Goal: Transaction & Acquisition: Purchase product/service

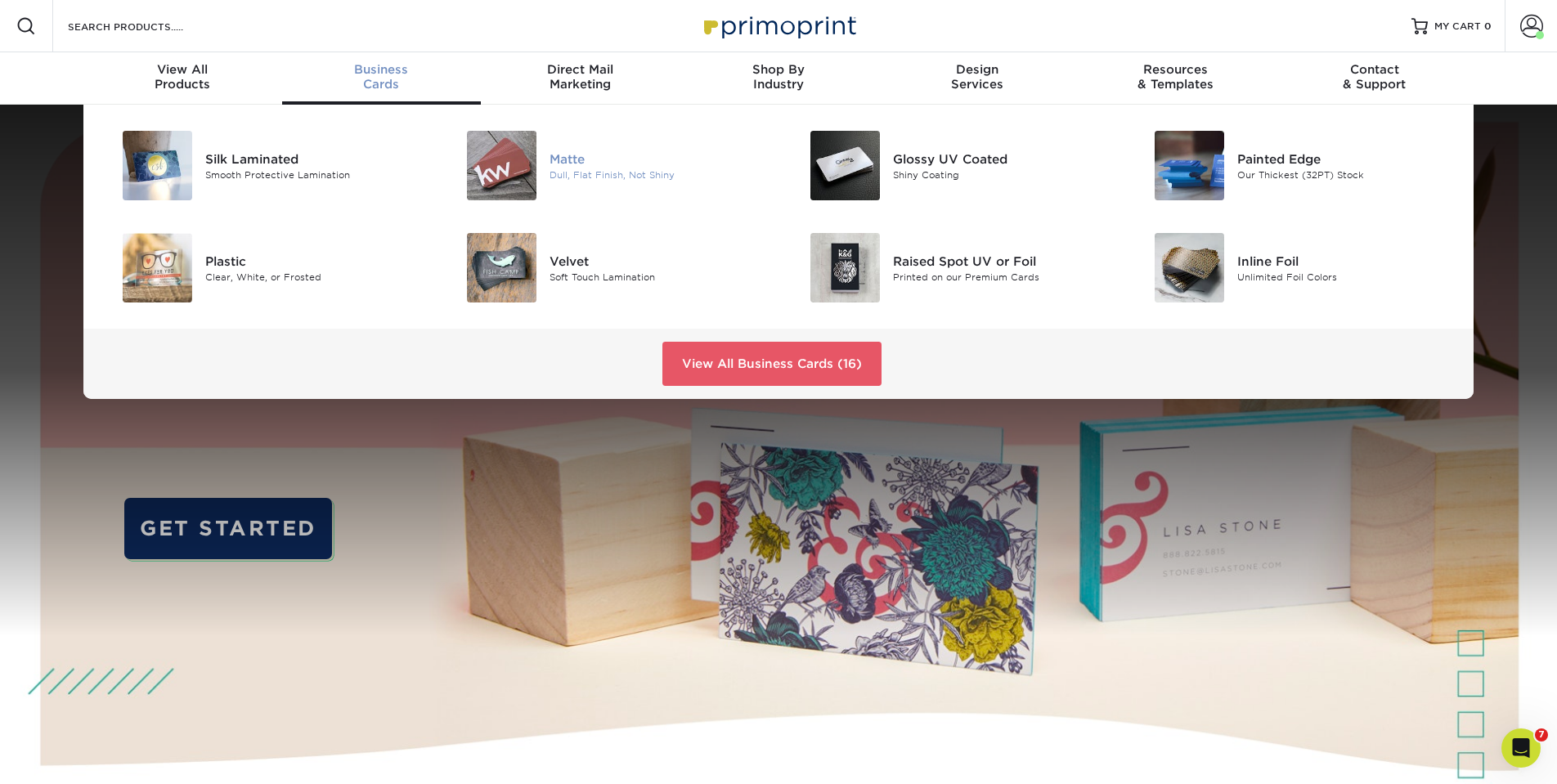
click at [534, 162] on img at bounding box center [501, 165] width 69 height 69
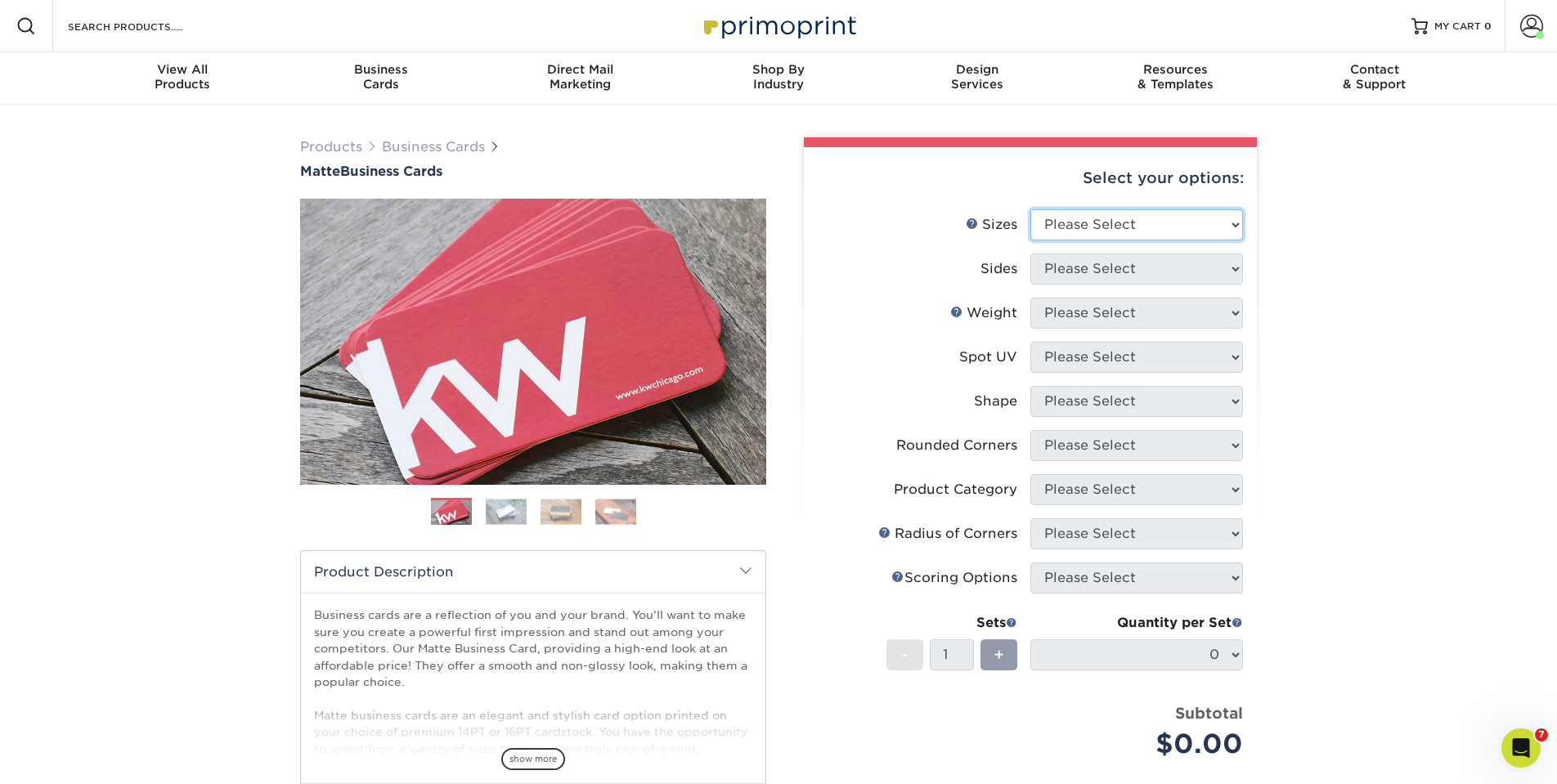
select select "2.00x3.50"
select select "13abbda7-1d64-4f25-8bb2-c179b224825d"
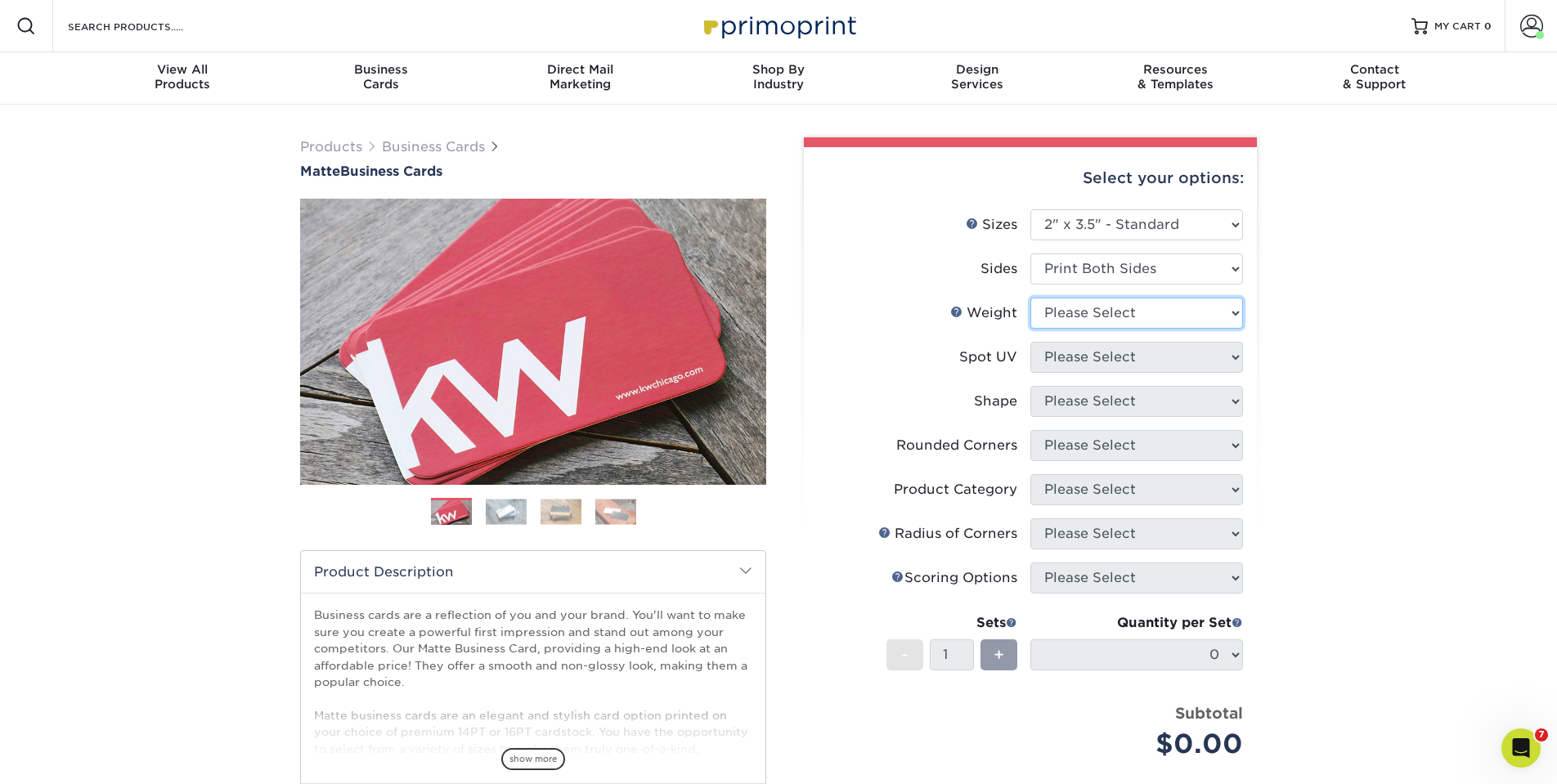
select select "14PT"
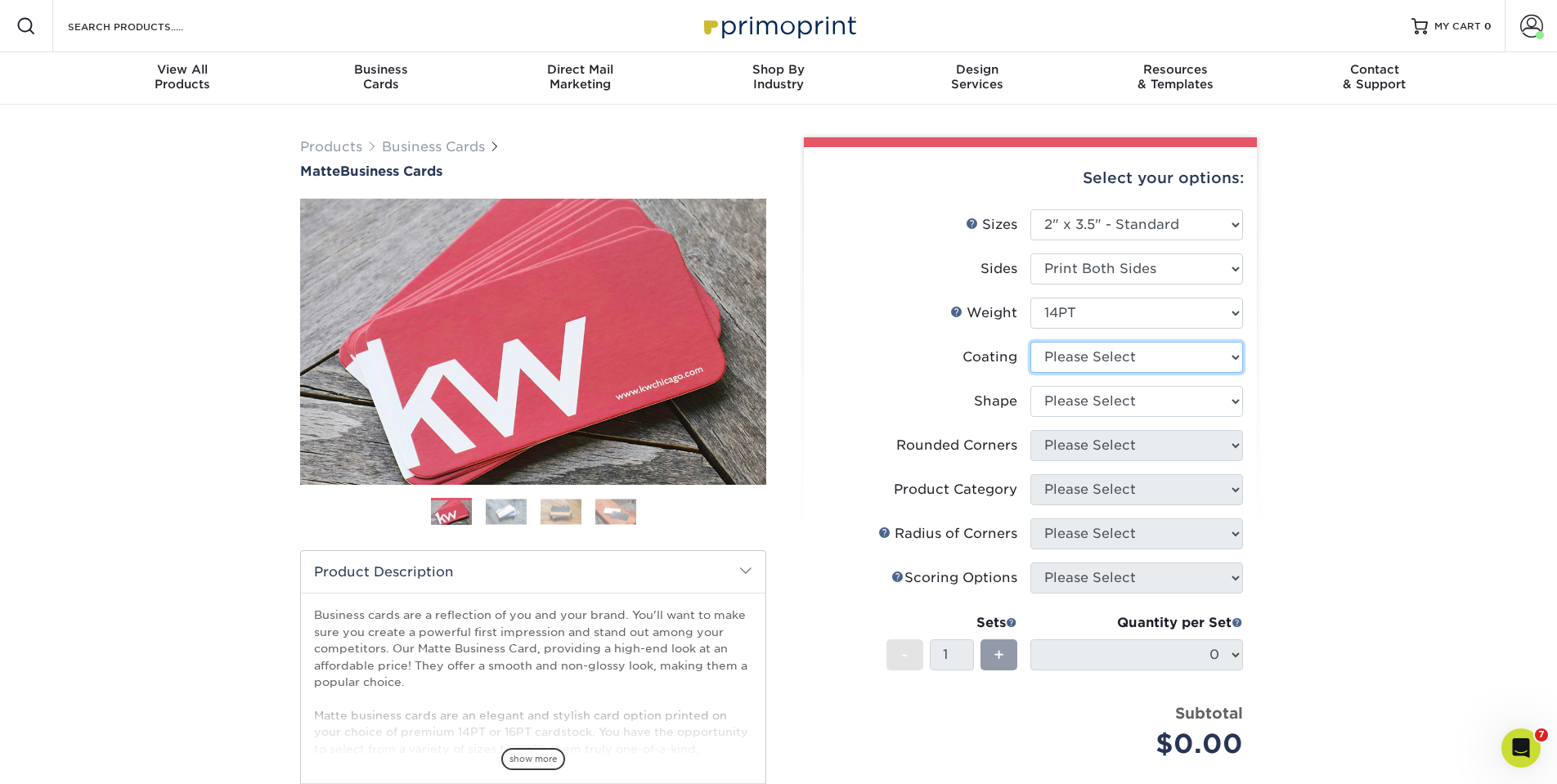
select select "121bb7b5-3b4d-429f-bd8d-bbf80e953313"
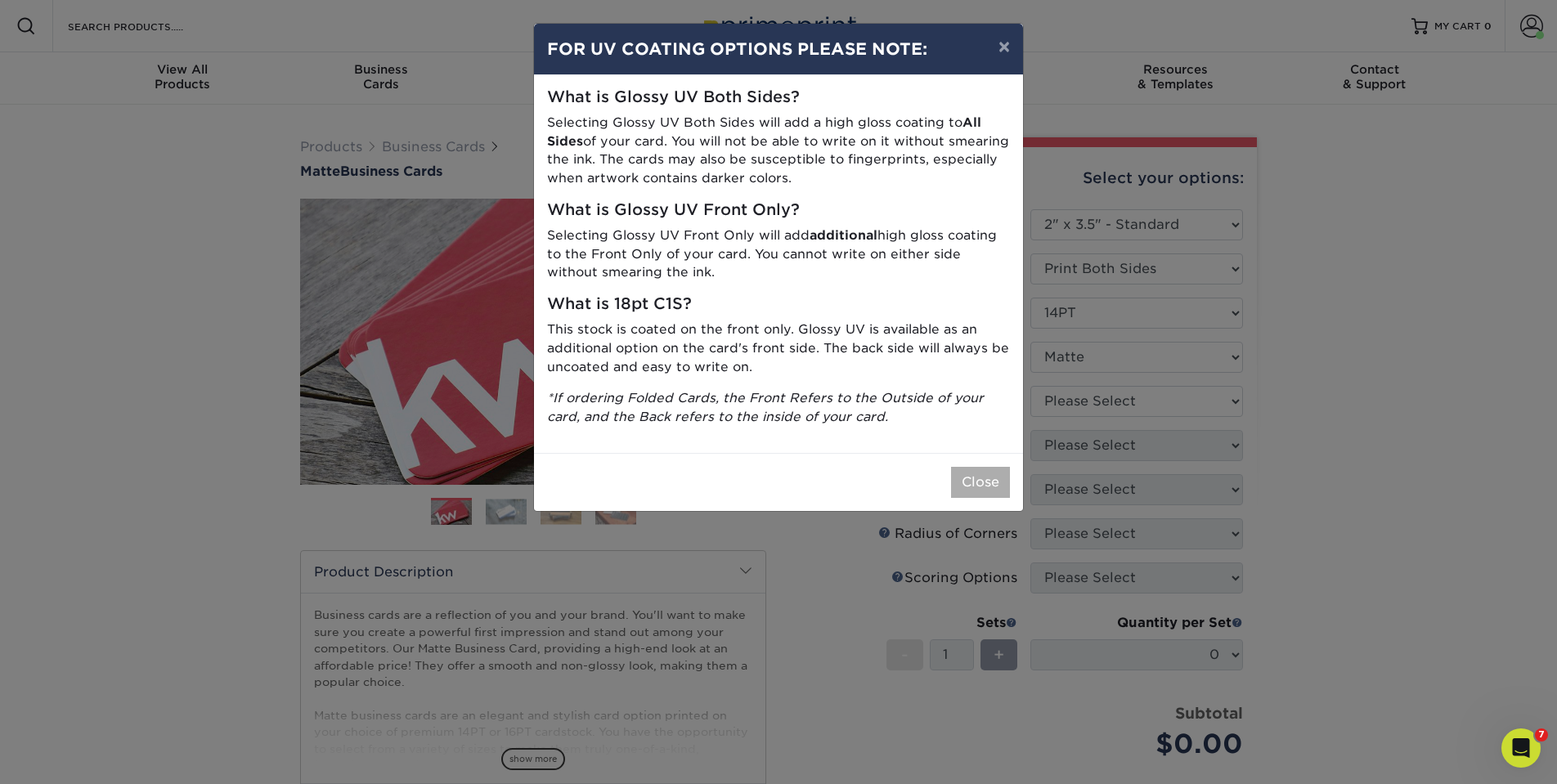
click at [969, 475] on button "Close" at bounding box center [980, 482] width 59 height 31
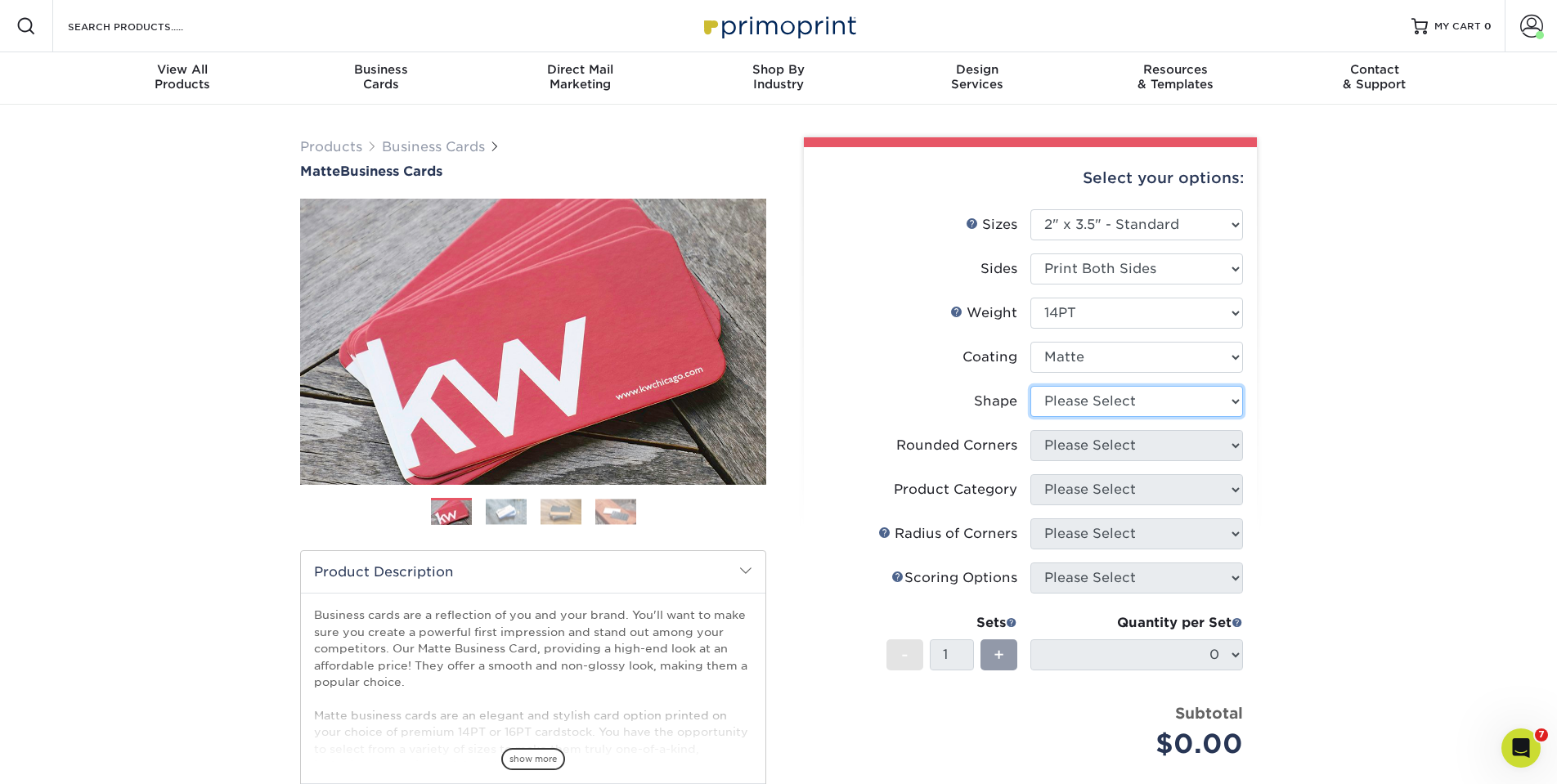
select select "standard"
select select "0"
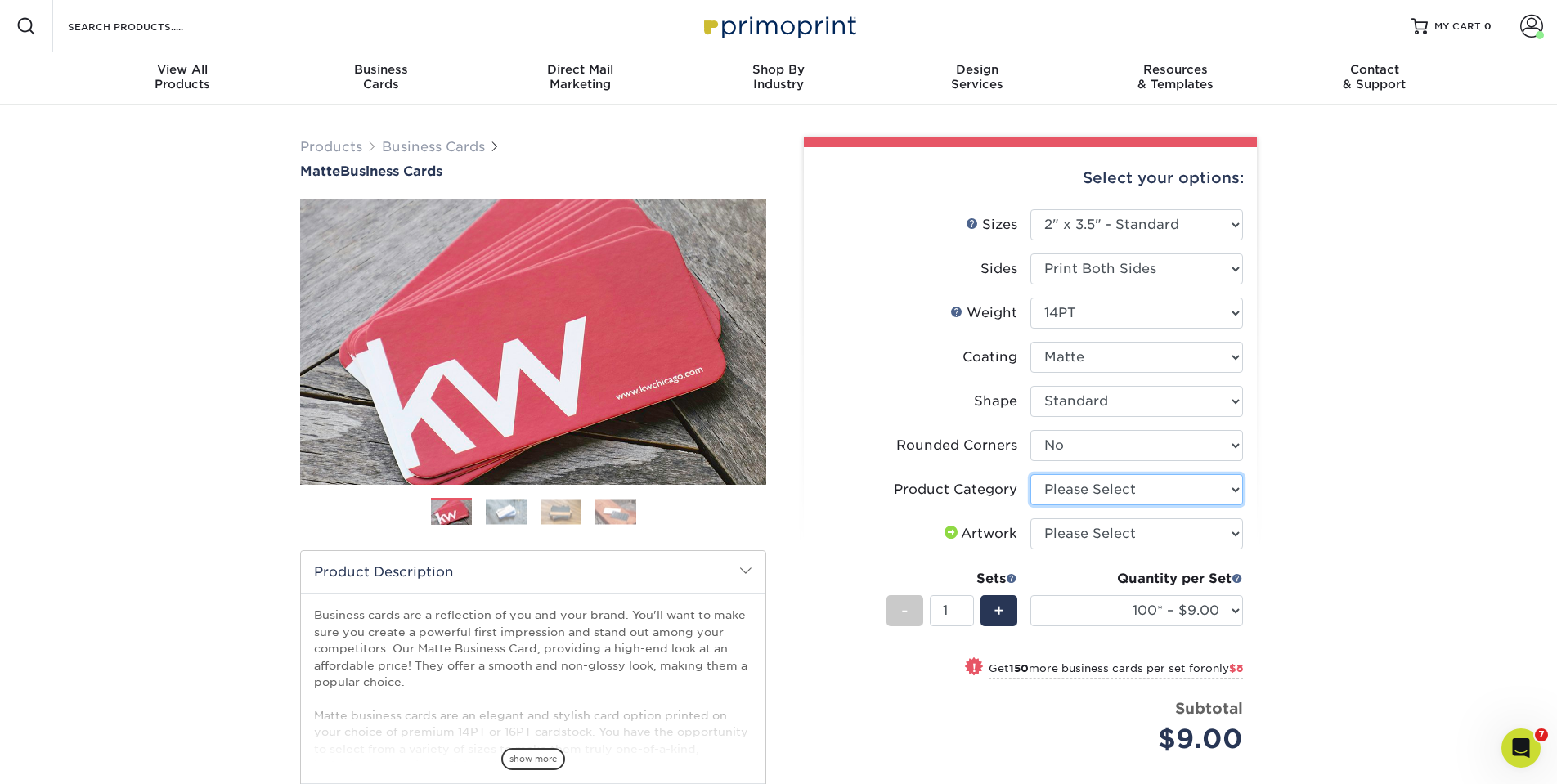
select select "3b5148f1-0588-4f88-a218-97bcfdce65c1"
select select "upload"
select select "250* – $17.00"
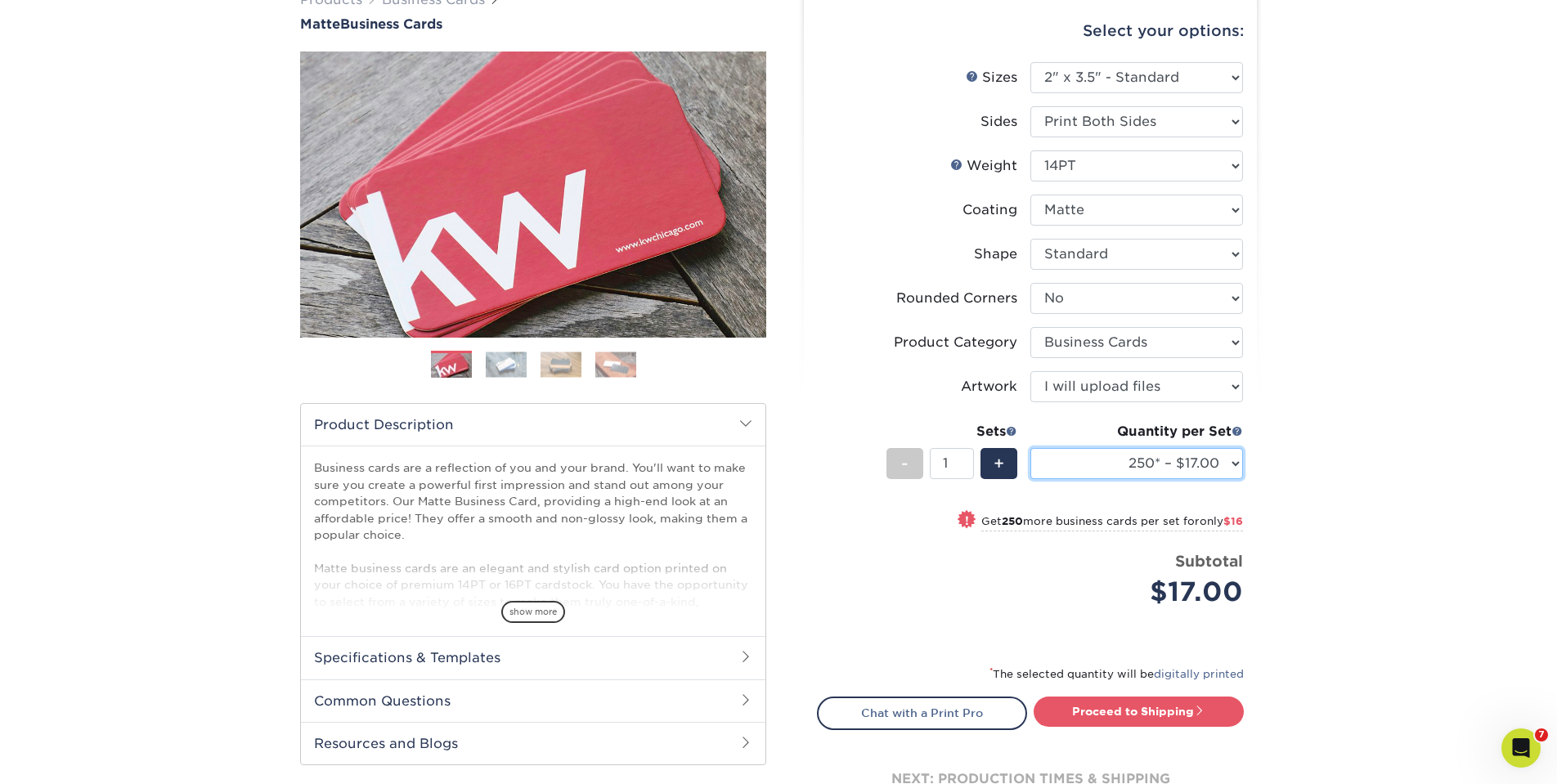
scroll to position [144, 0]
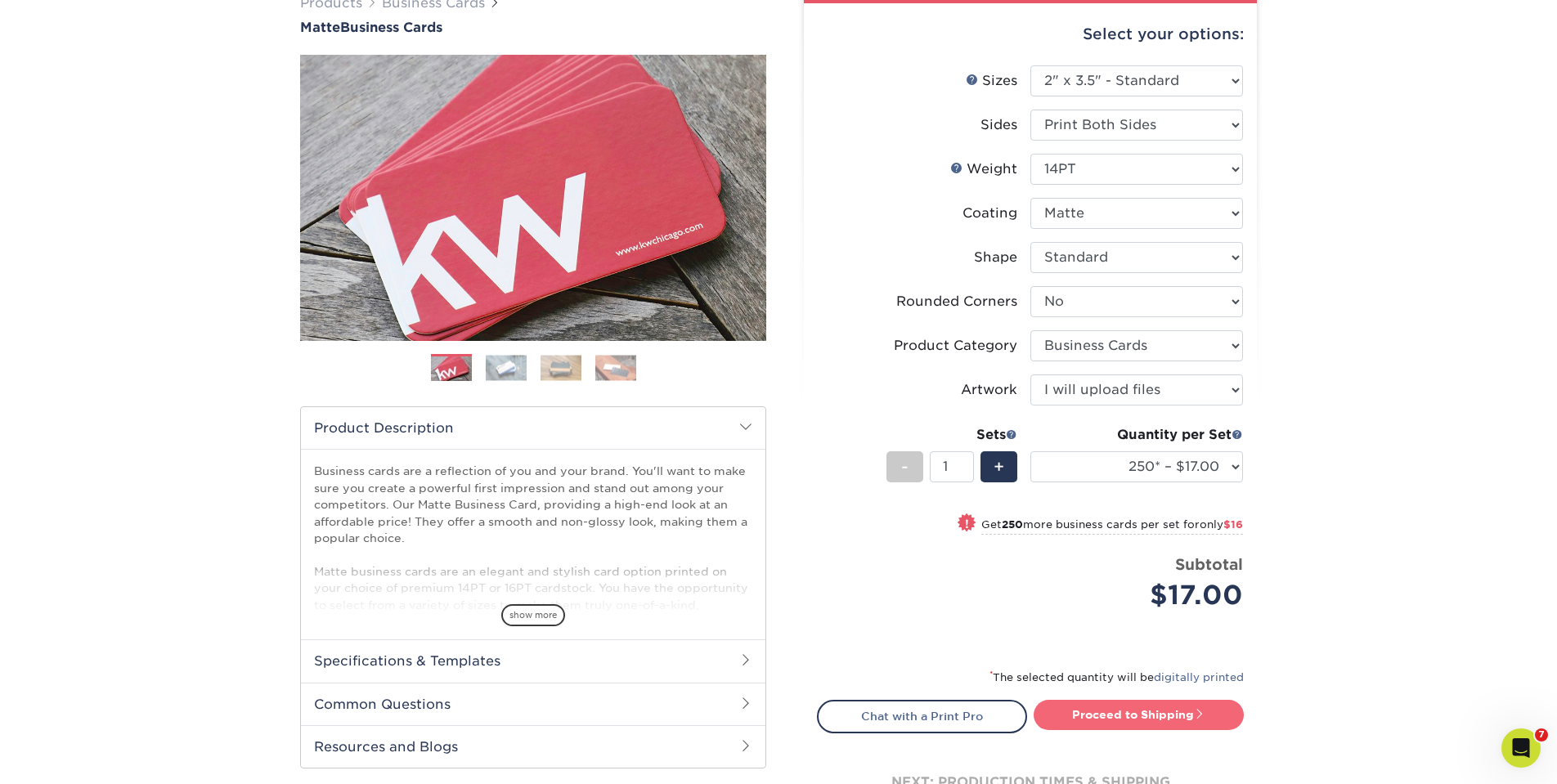
click at [1150, 714] on link "Proceed to Shipping" at bounding box center [1138, 714] width 210 height 29
type input "Set 1"
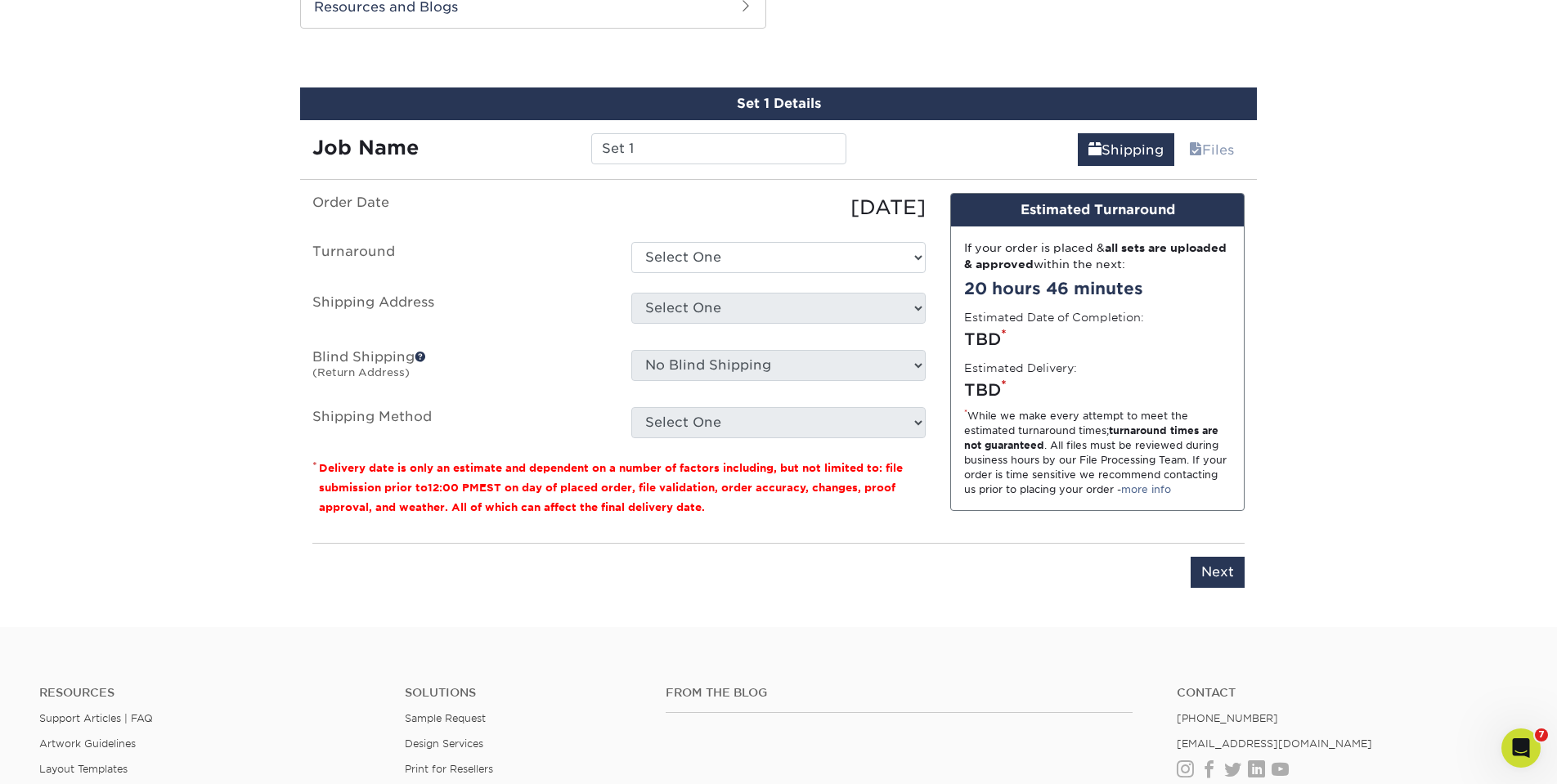
scroll to position [887, 0]
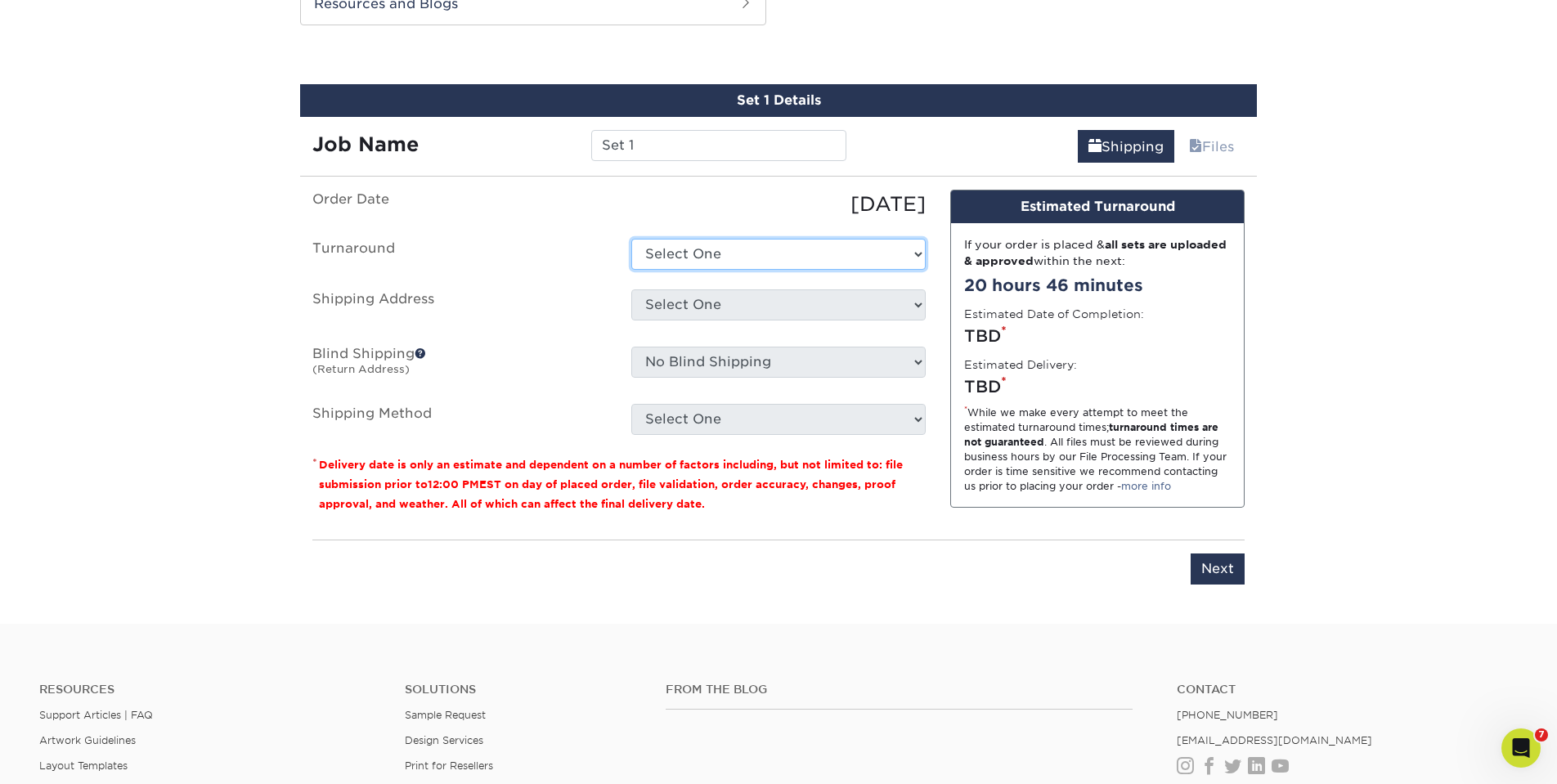
select select "385fbf1e-192b-4679-9d7d-4a45b131679d"
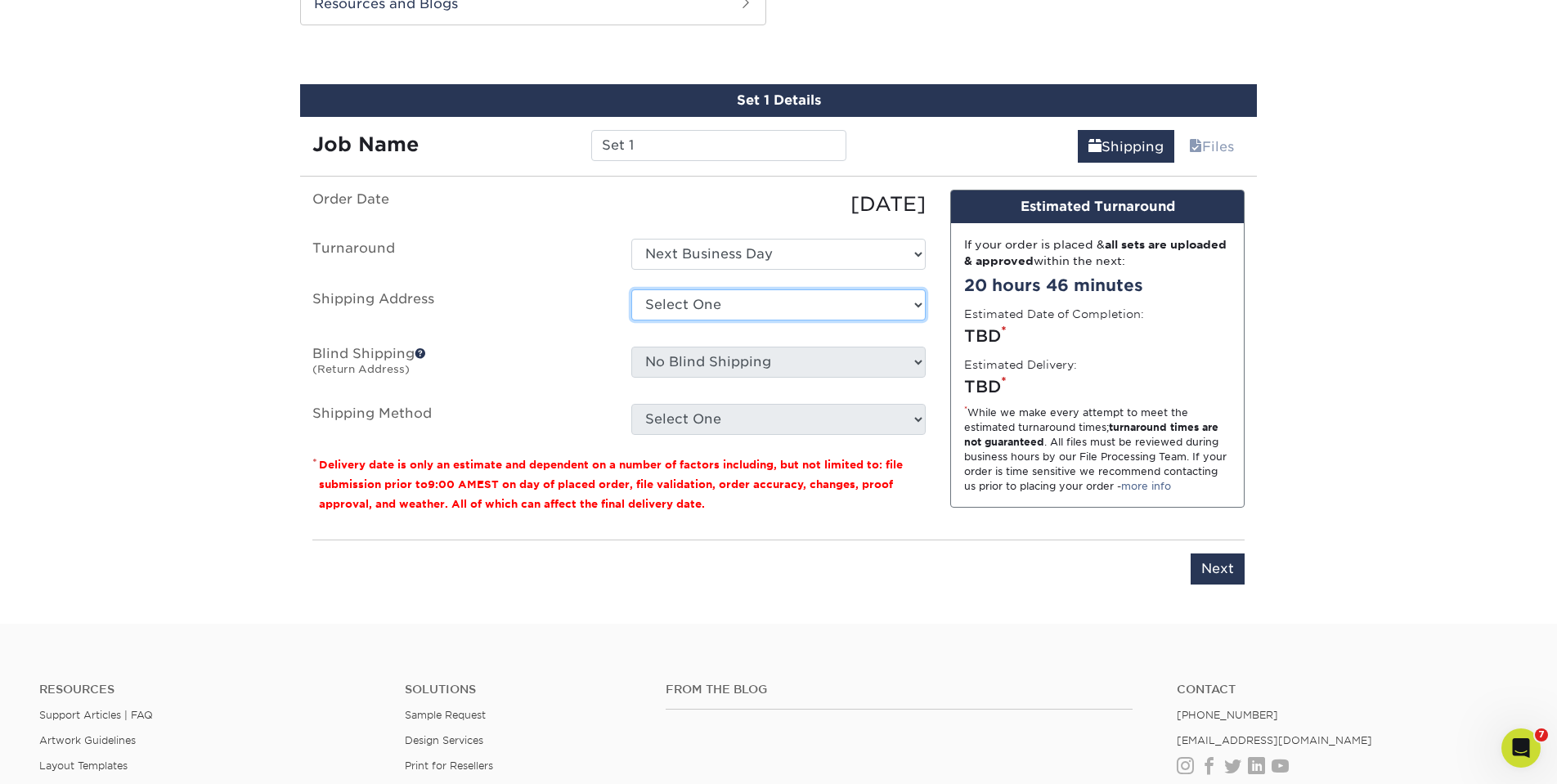
scroll to position [889, 0]
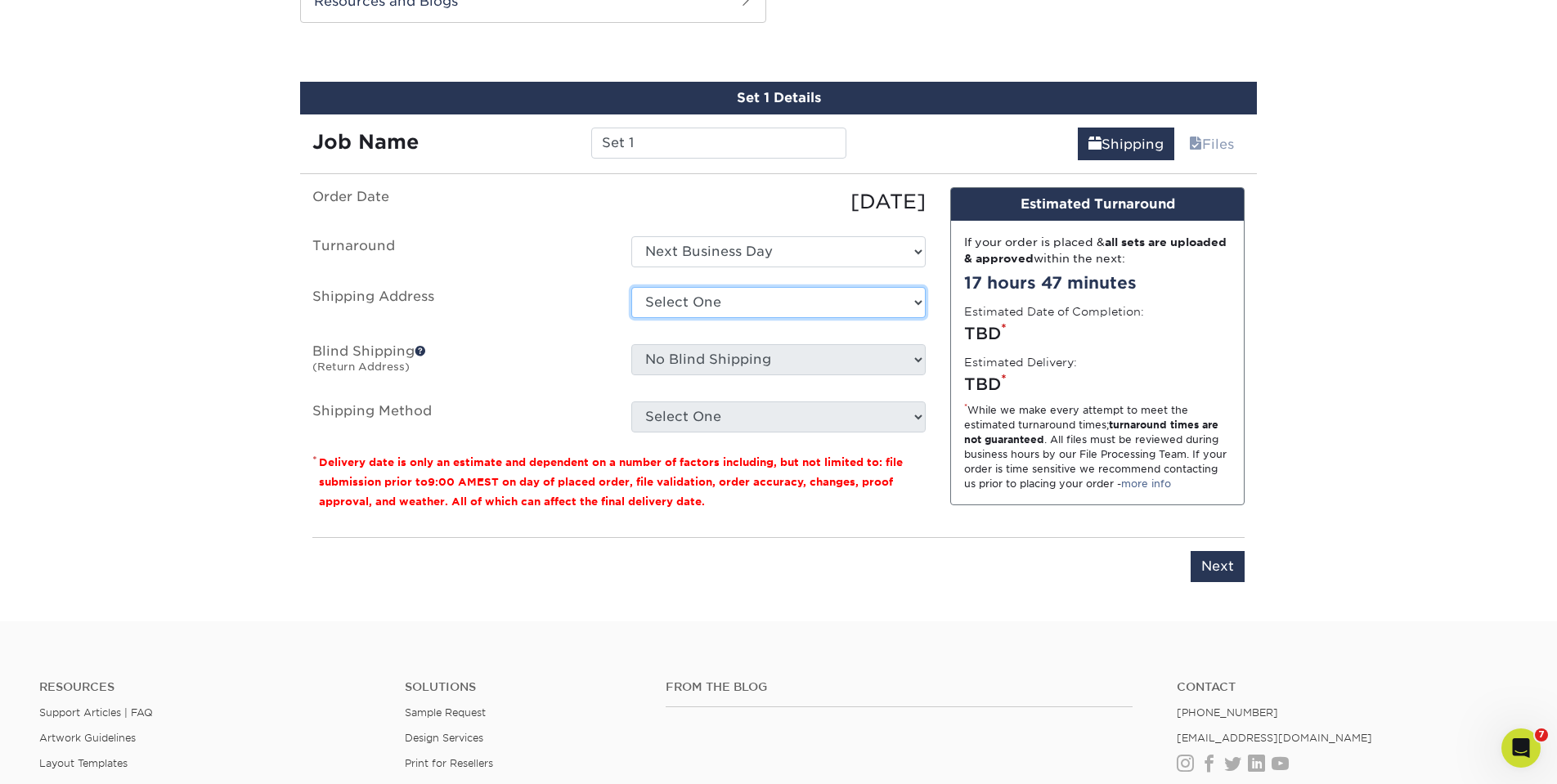
select select "258752"
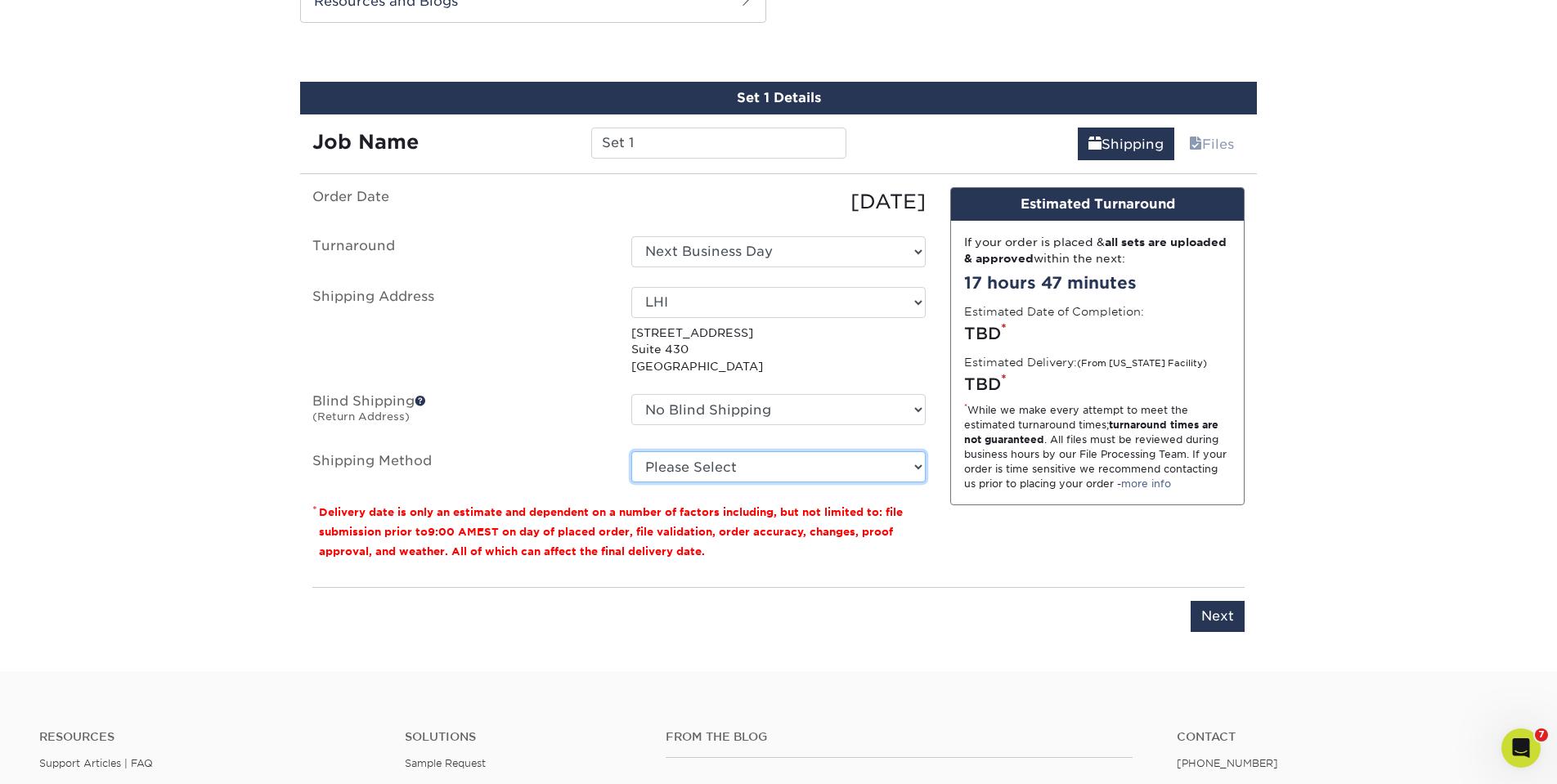
select select "03"
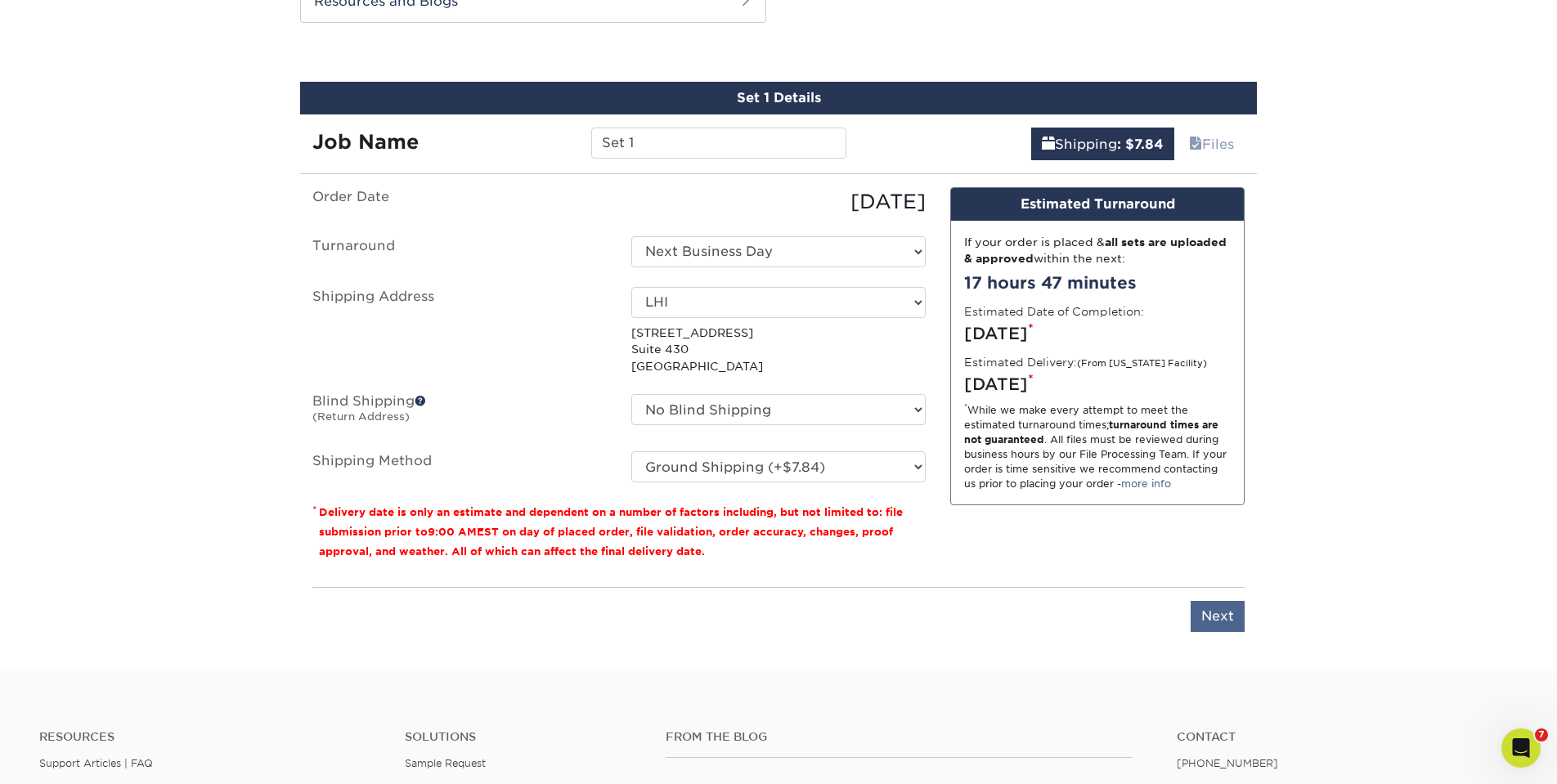
click at [1214, 616] on input "Next" at bounding box center [1217, 616] width 54 height 31
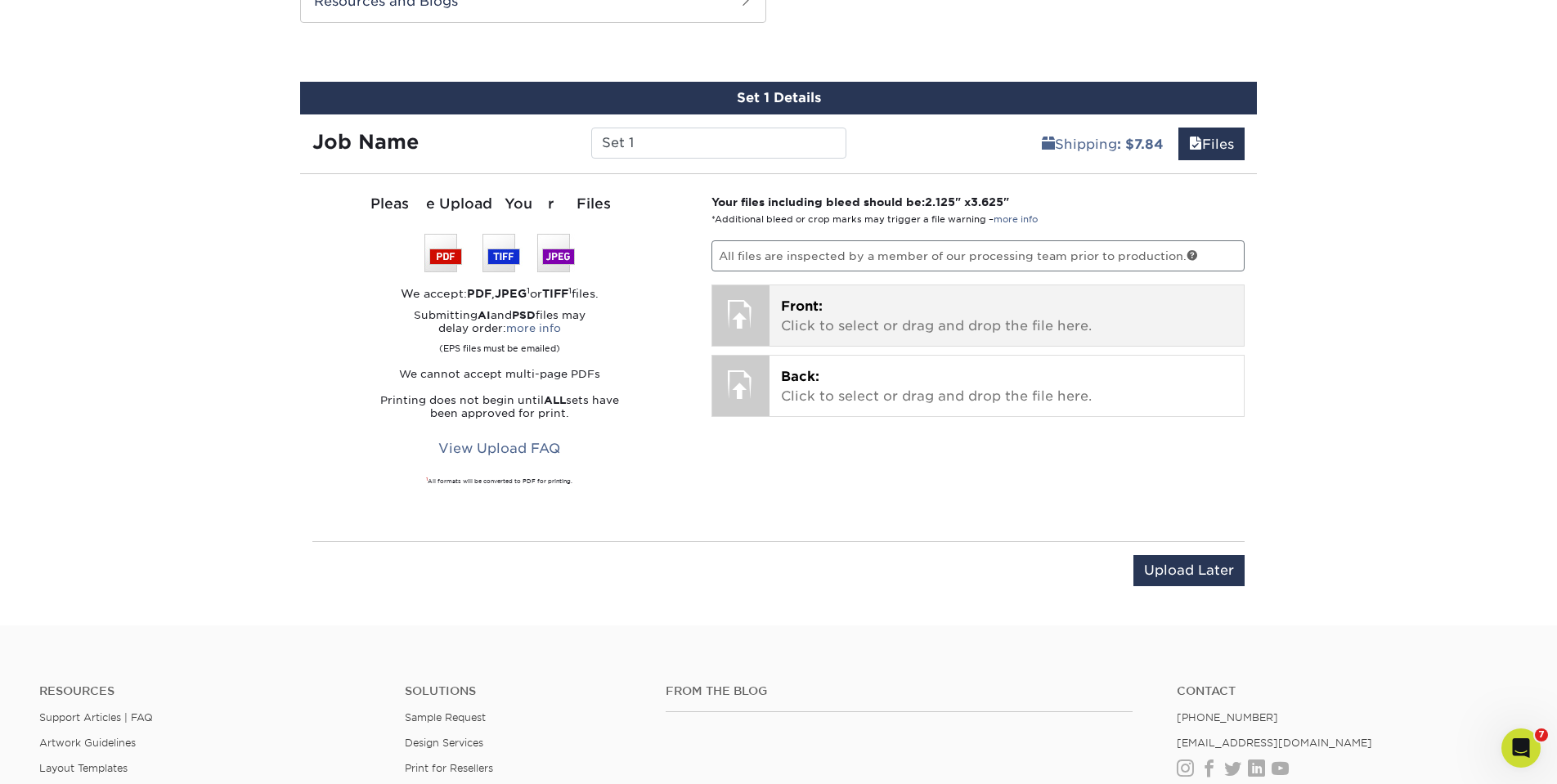
click at [863, 320] on p "Front: Click to select or drag and drop the file here." at bounding box center [1006, 316] width 452 height 39
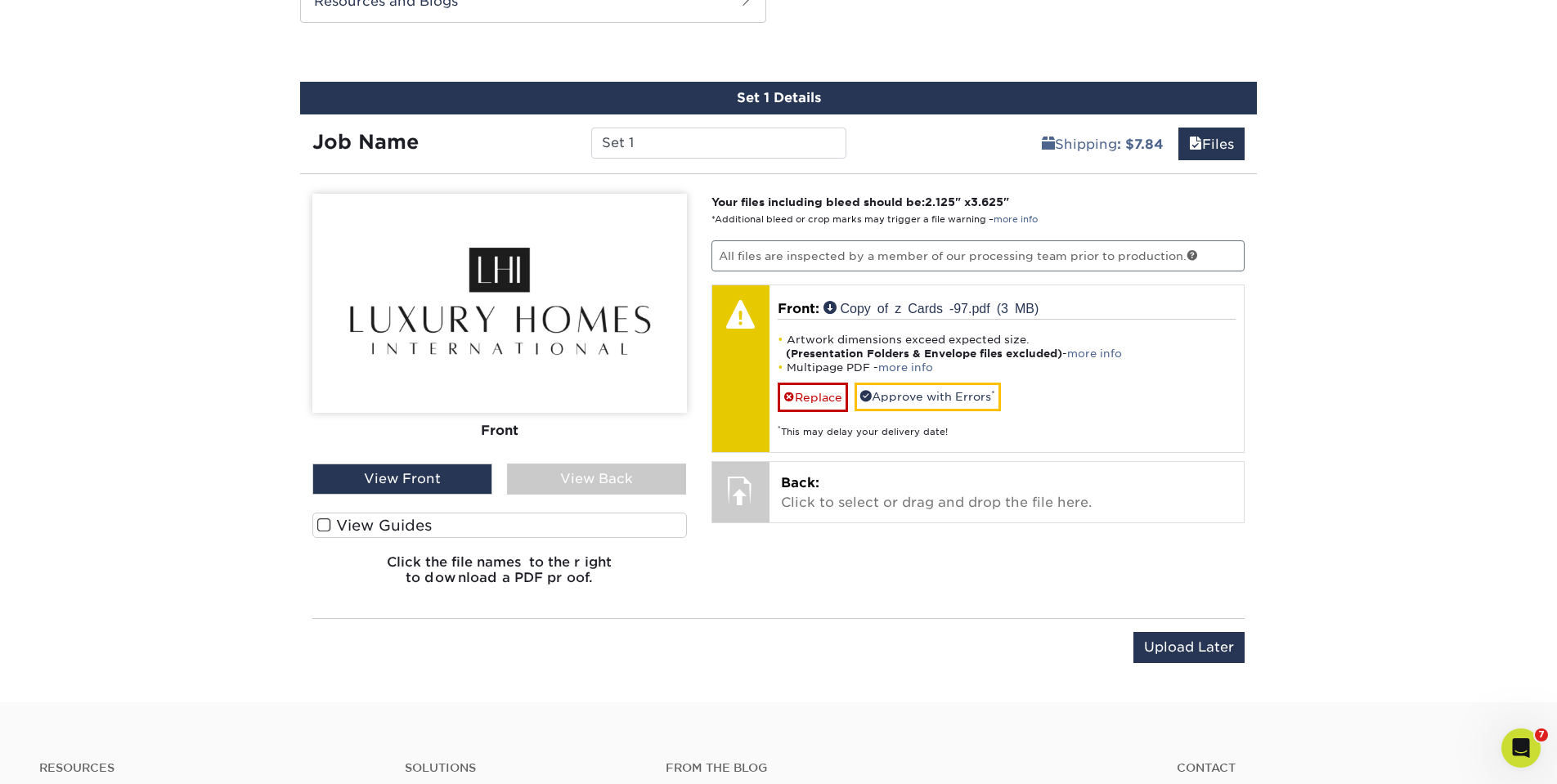
click at [578, 479] on div "View Back" at bounding box center [597, 479] width 180 height 31
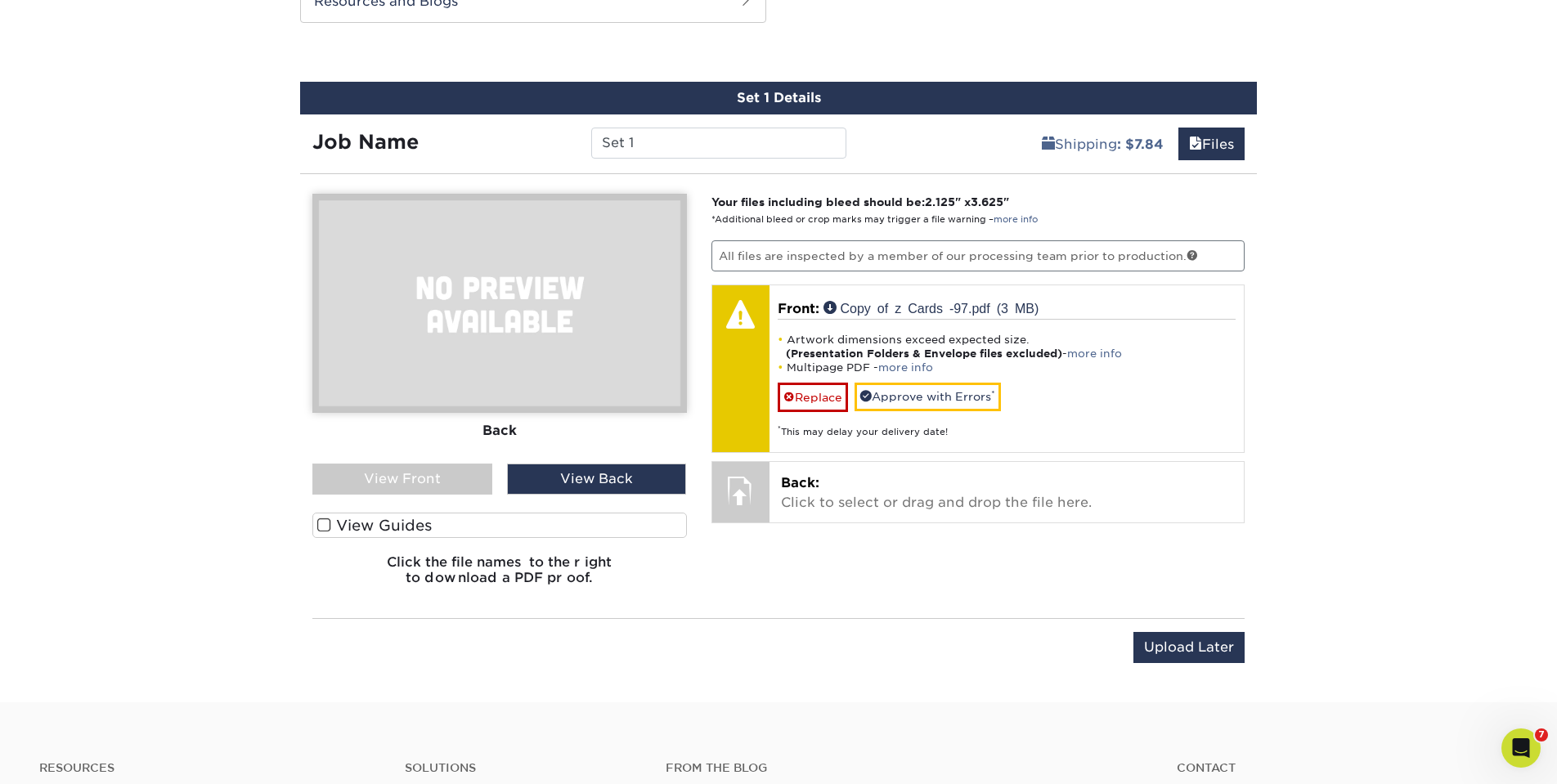
click at [467, 479] on div "View Front" at bounding box center [402, 479] width 180 height 31
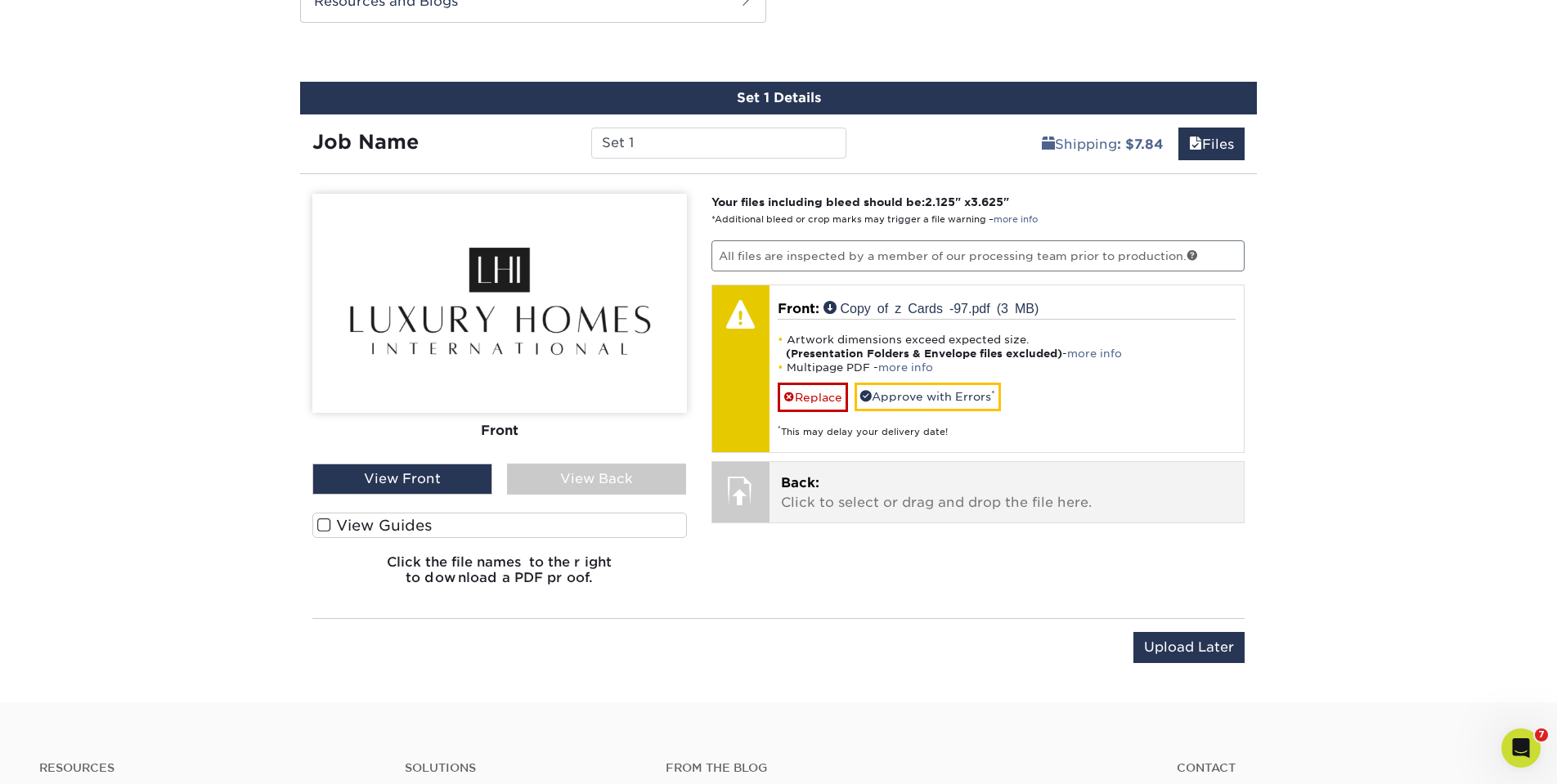
click at [953, 474] on p "Back: Click to select or drag and drop the file here." at bounding box center [1006, 493] width 452 height 39
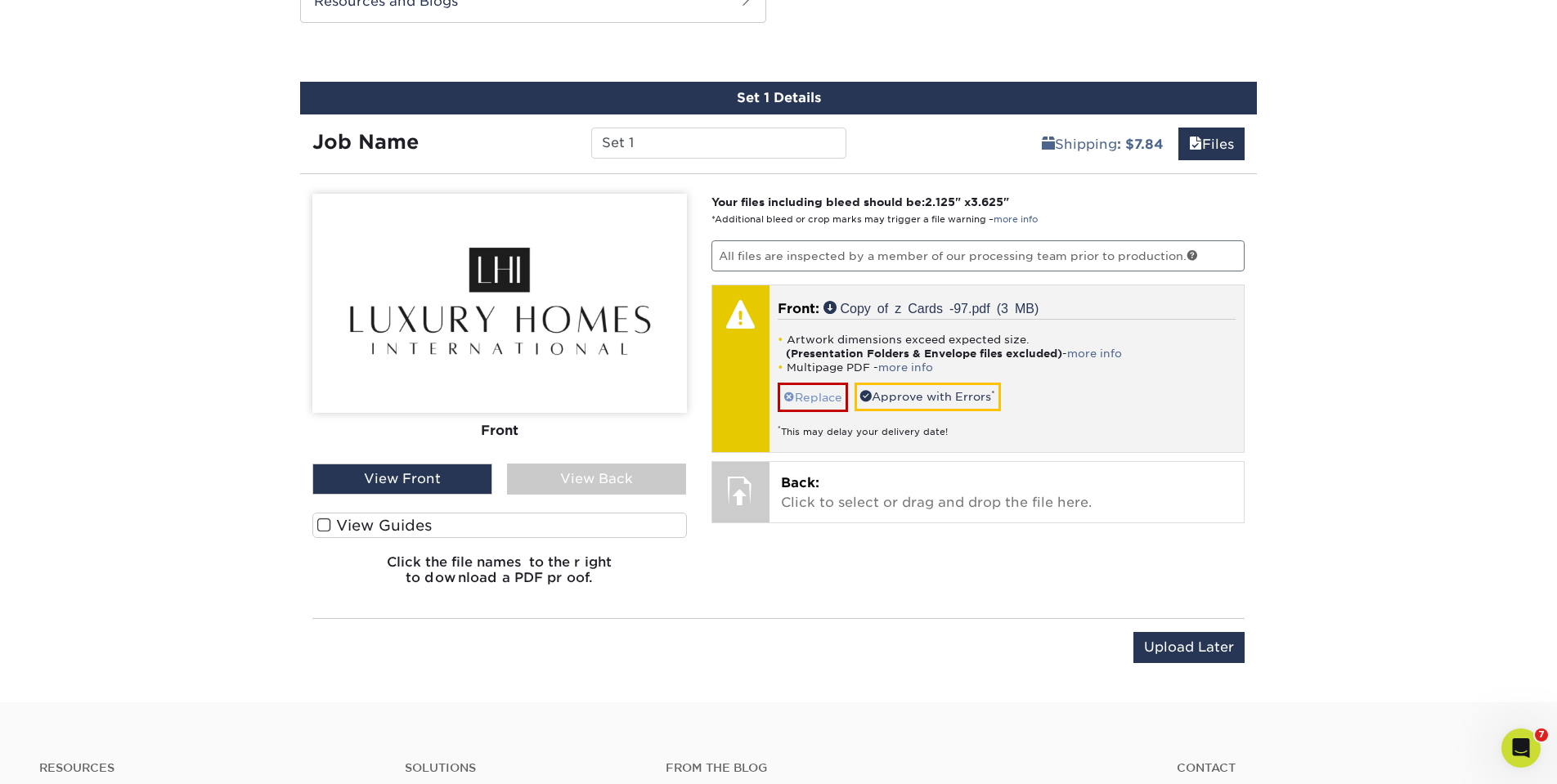
click at [825, 390] on link "Replace" at bounding box center [813, 396] width 70 height 28
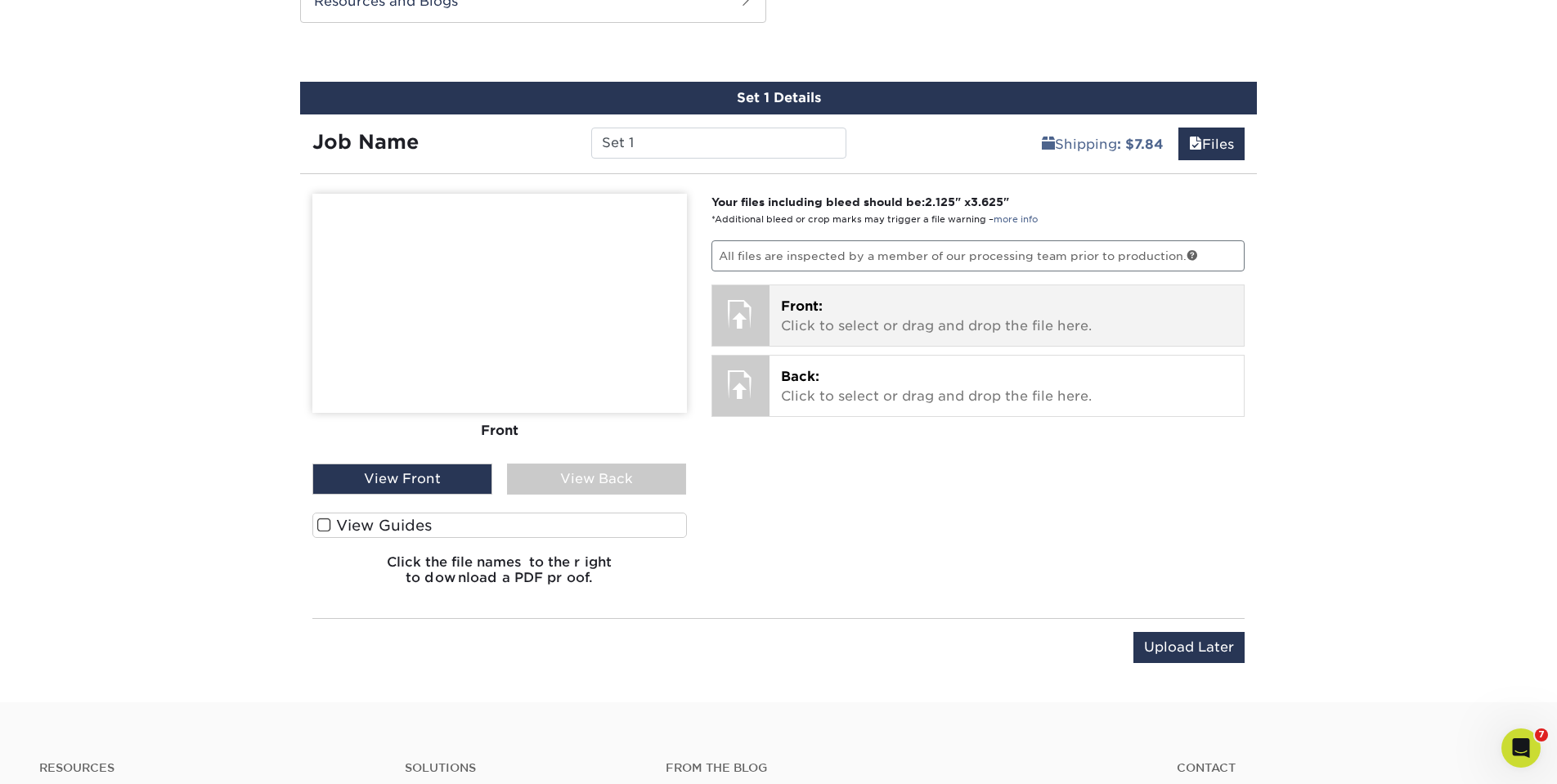
click at [860, 324] on p "Front: Click to select or drag and drop the file here." at bounding box center [1006, 316] width 452 height 39
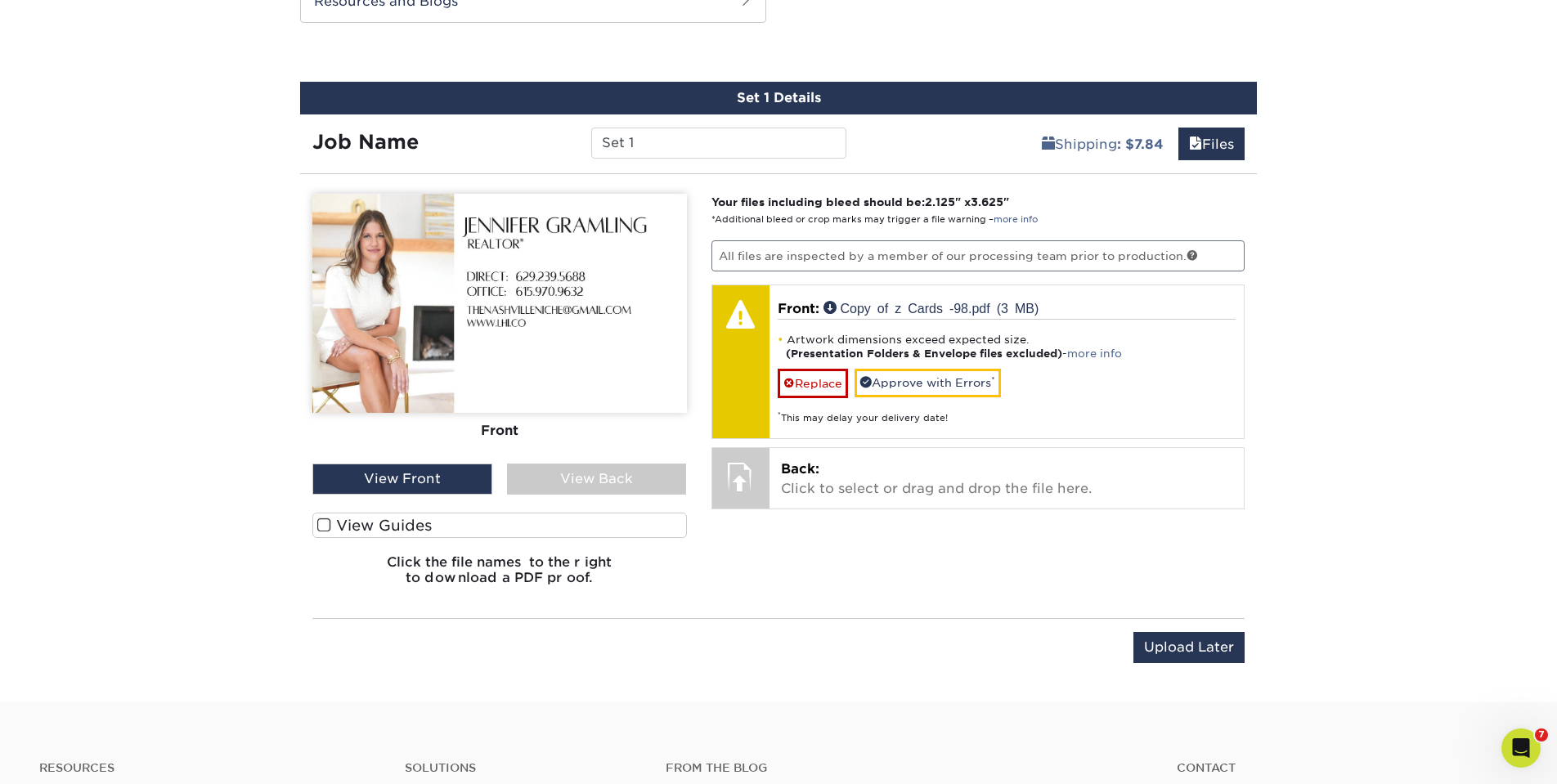
click at [559, 478] on div "View Back" at bounding box center [597, 479] width 180 height 31
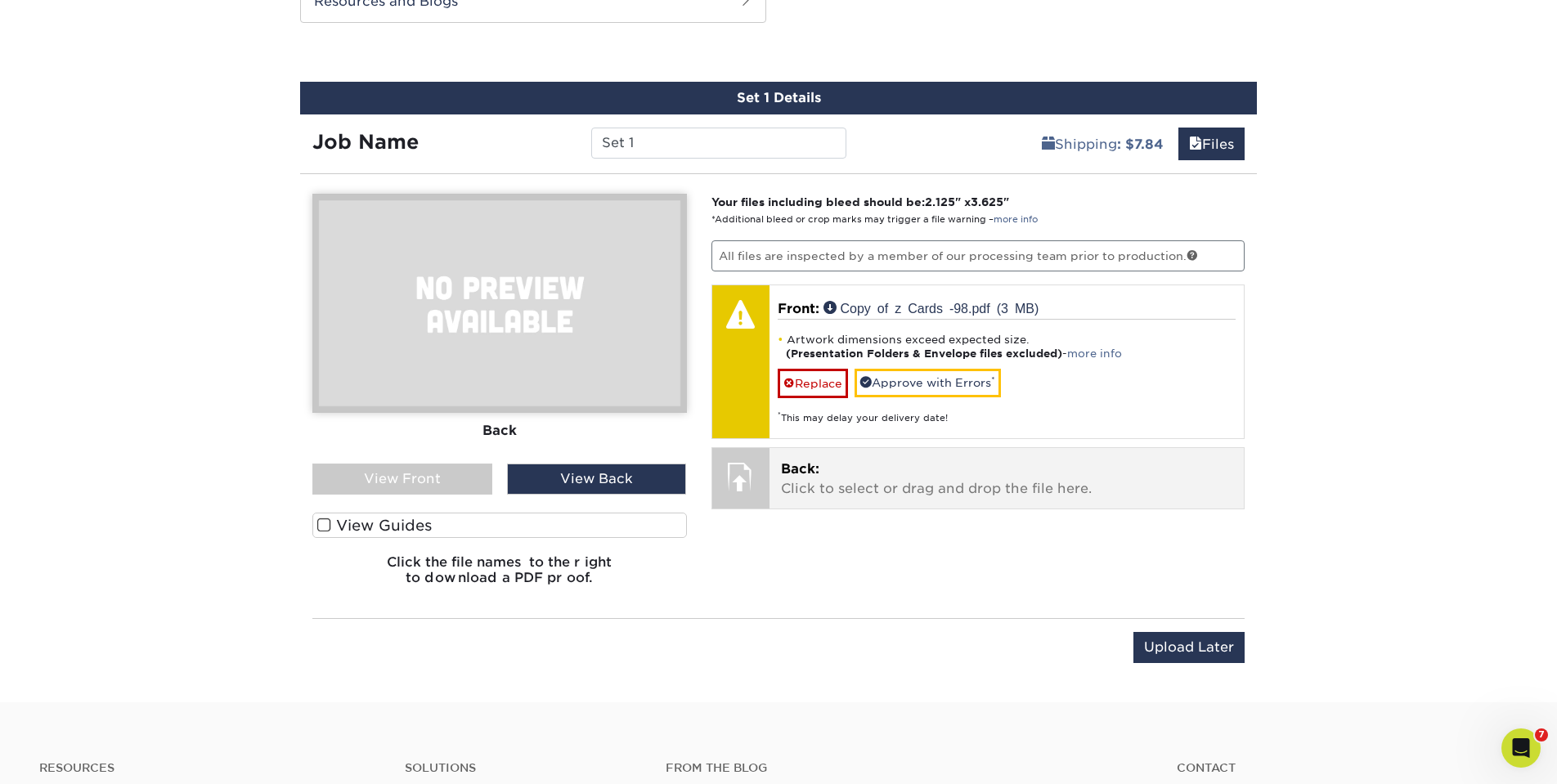
click at [925, 485] on p "Back: Click to select or drag and drop the file here." at bounding box center [1006, 478] width 452 height 39
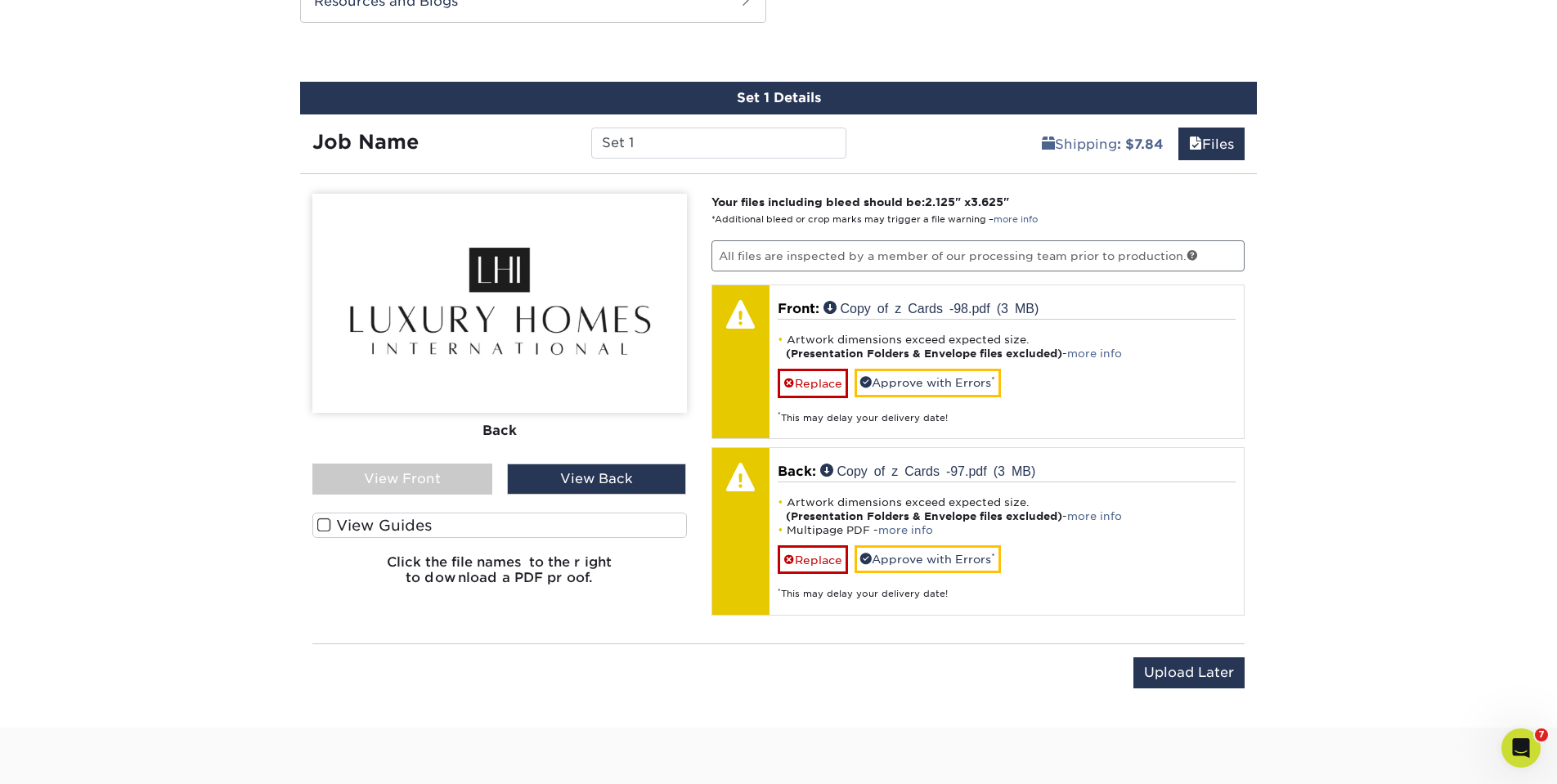
click at [388, 475] on div "View Front" at bounding box center [402, 479] width 180 height 31
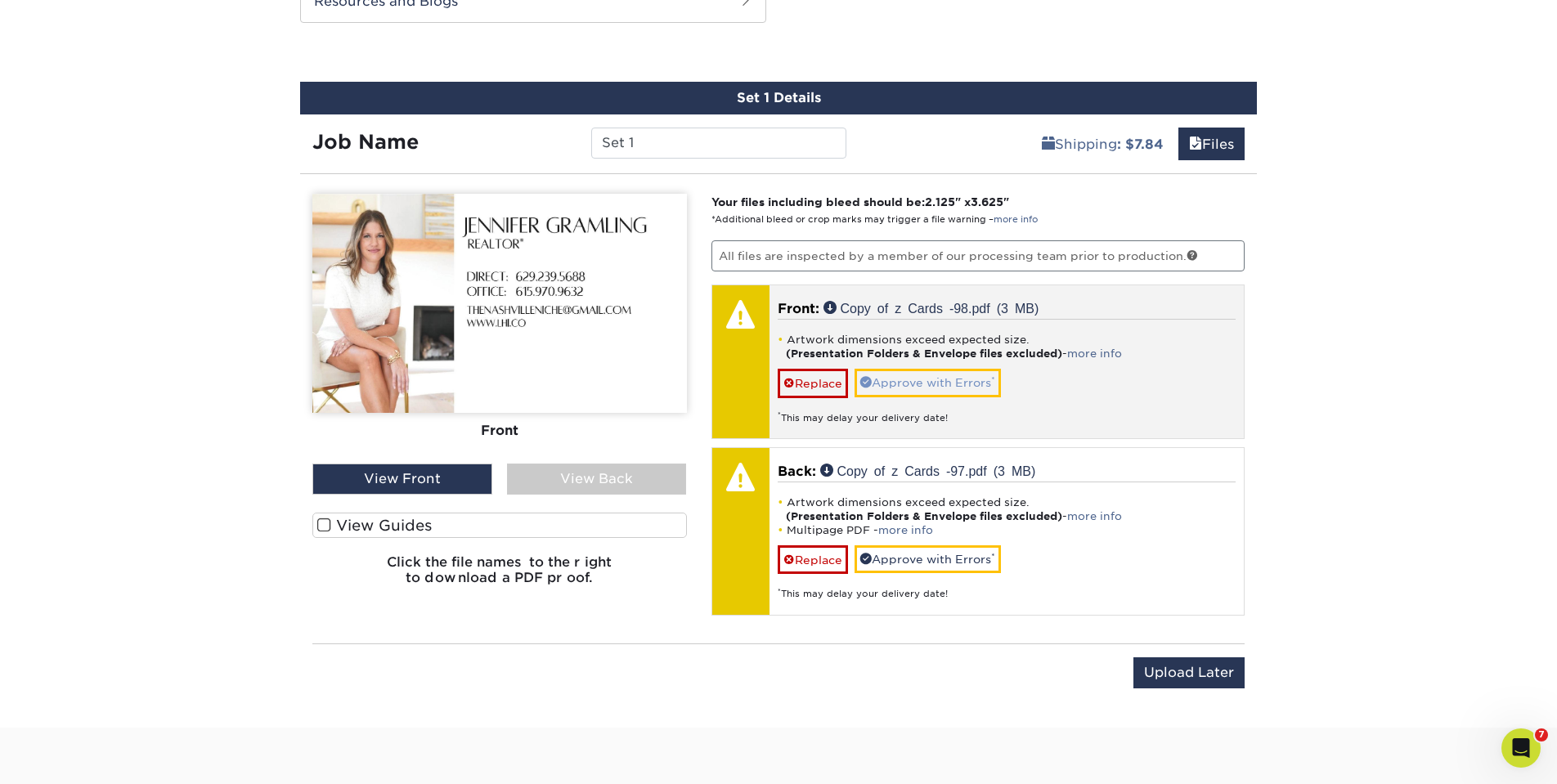
click at [964, 379] on link "Approve with Errors *" at bounding box center [928, 382] width 147 height 27
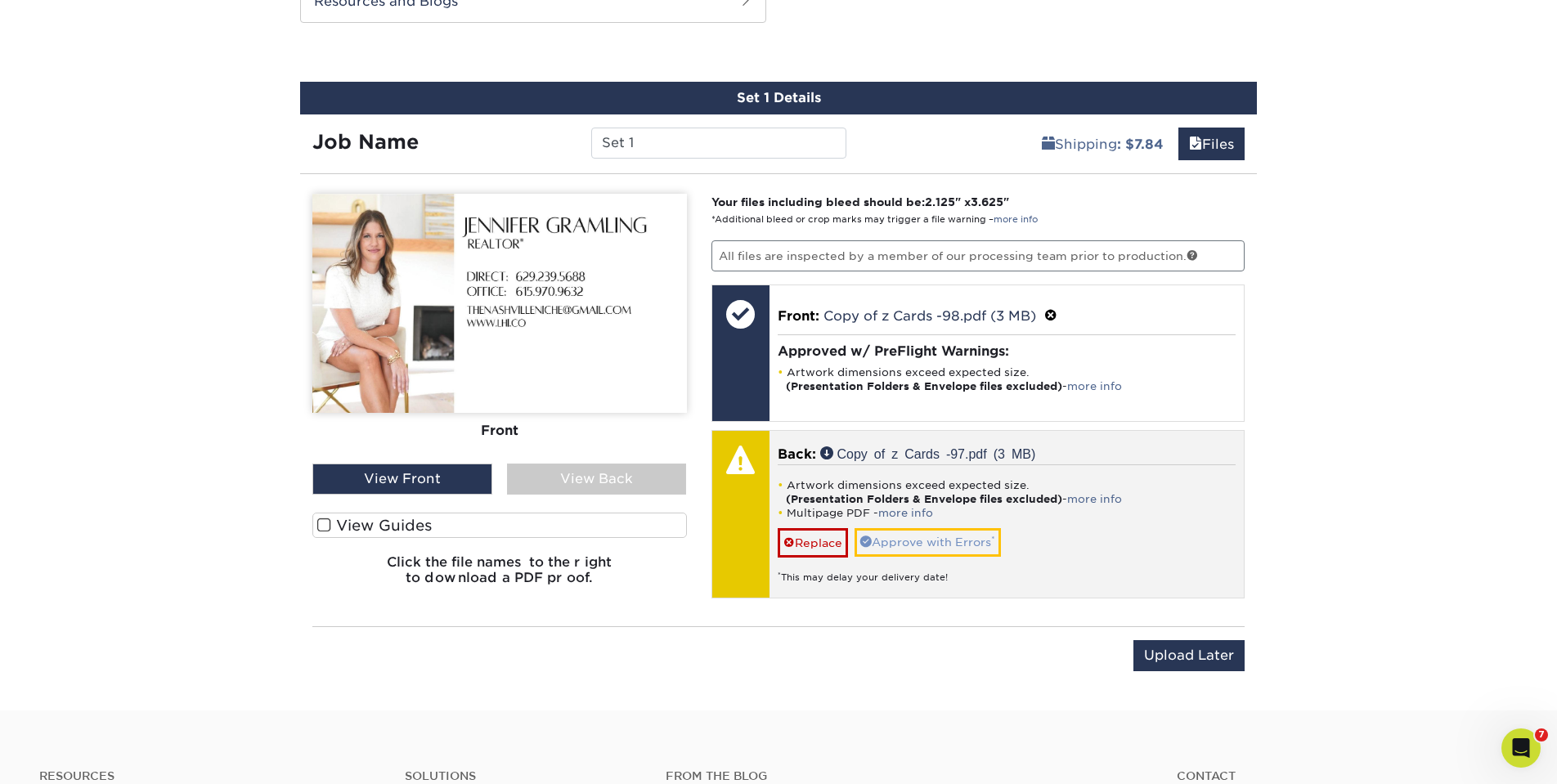
click at [934, 534] on link "Approve with Errors *" at bounding box center [928, 542] width 147 height 27
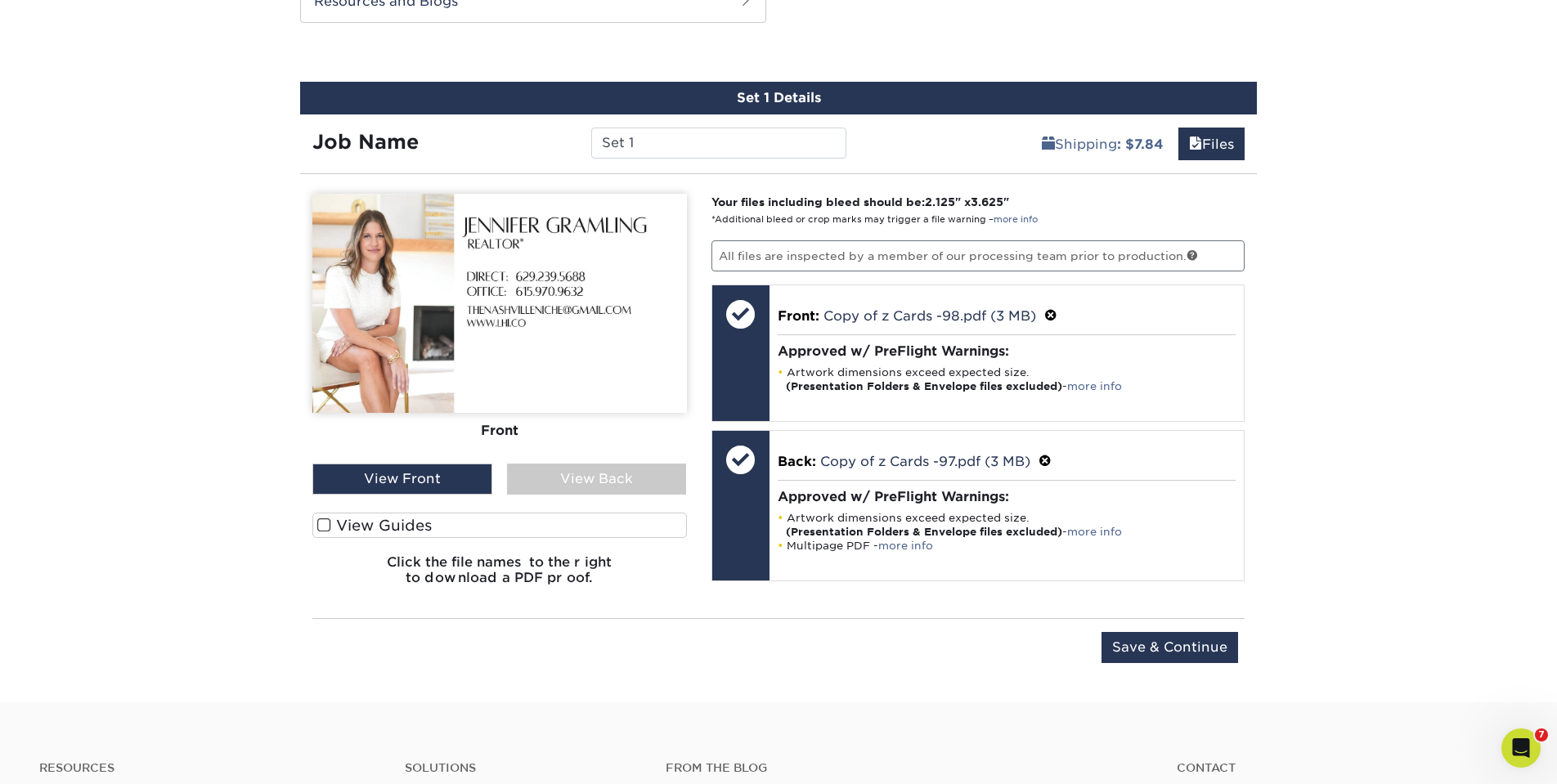
scroll to position [889, 0]
click at [640, 480] on div "View Back" at bounding box center [597, 478] width 180 height 31
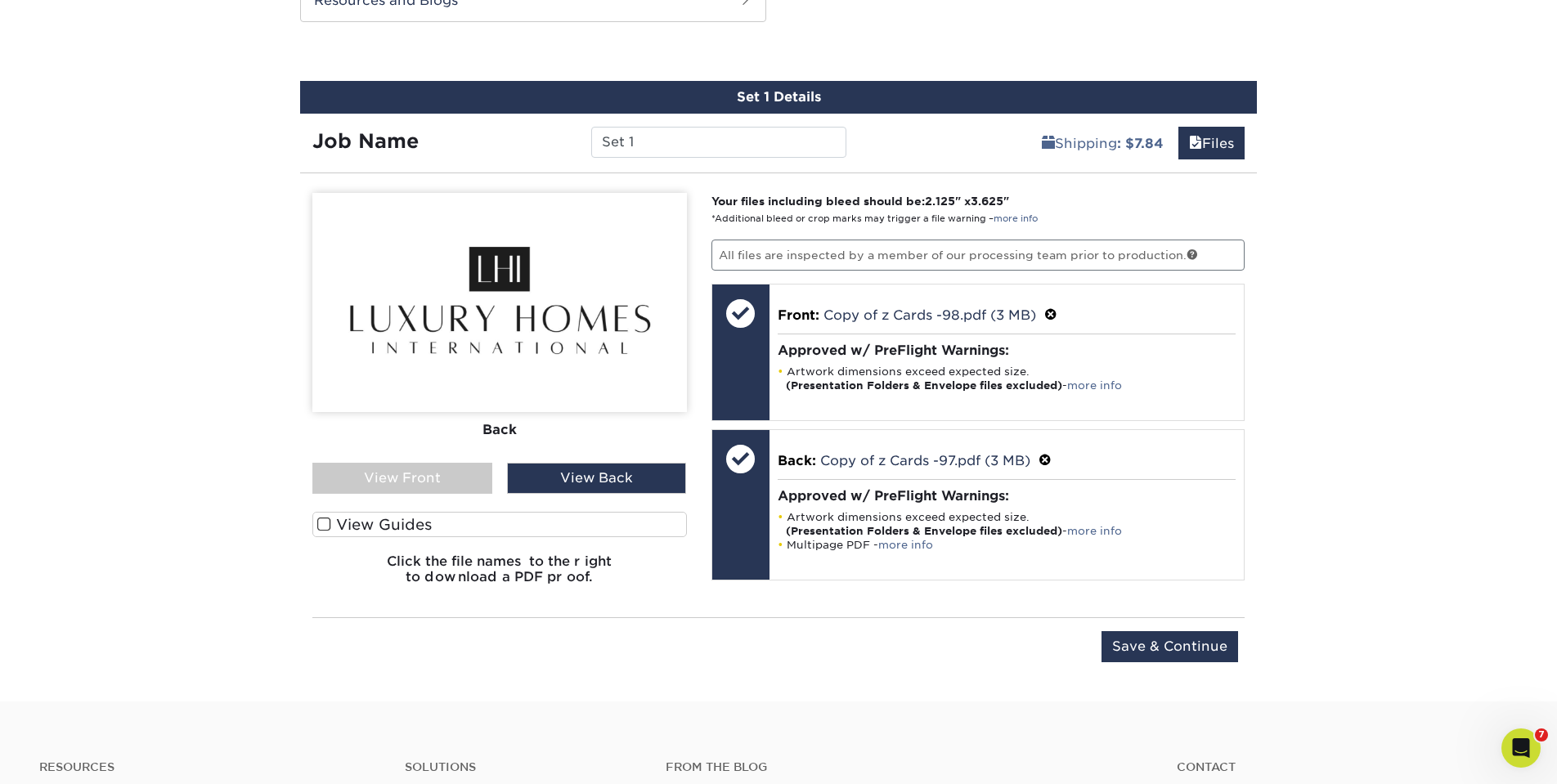
scroll to position [894, 0]
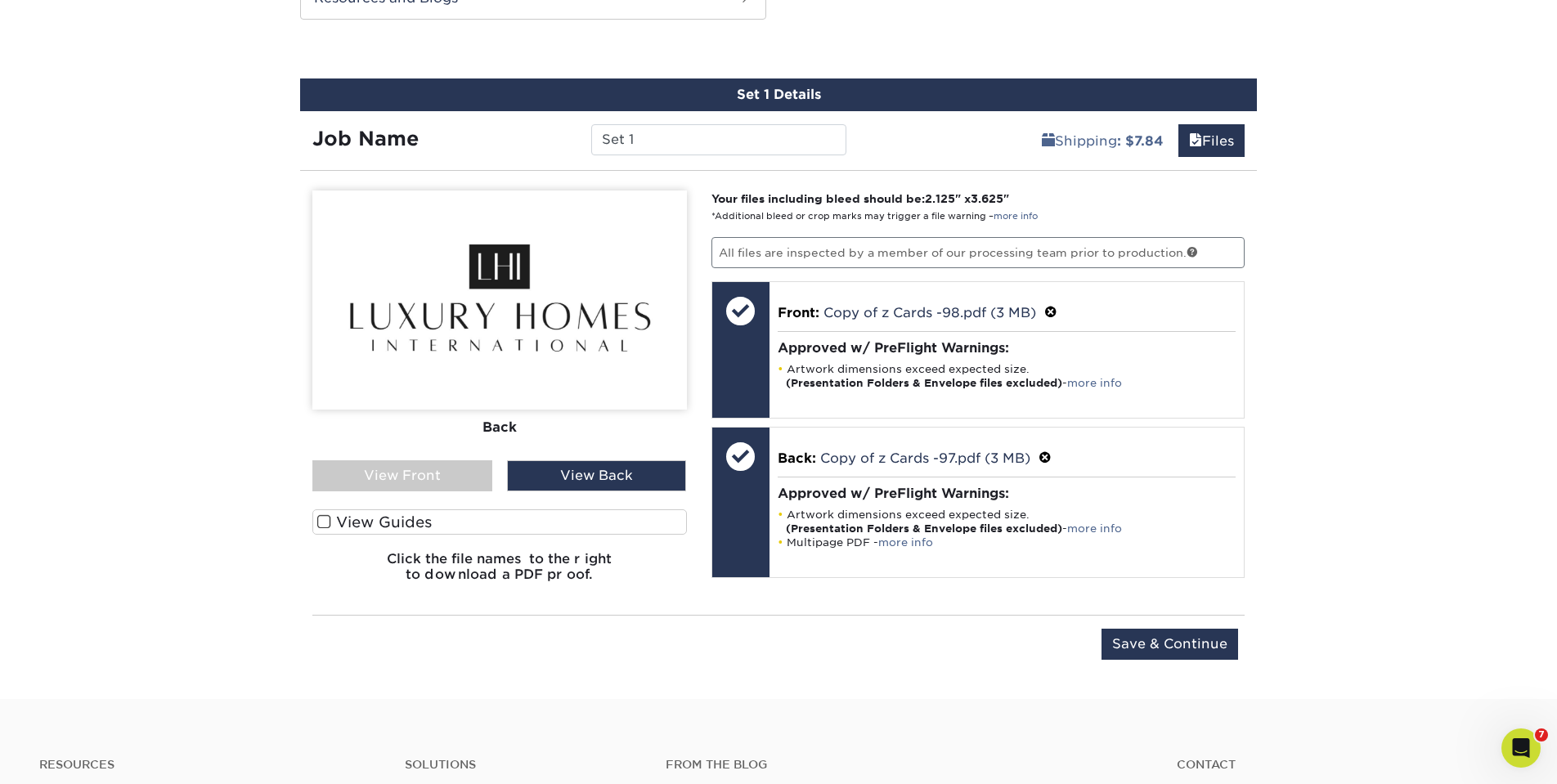
click at [439, 470] on div "View Front" at bounding box center [402, 475] width 180 height 31
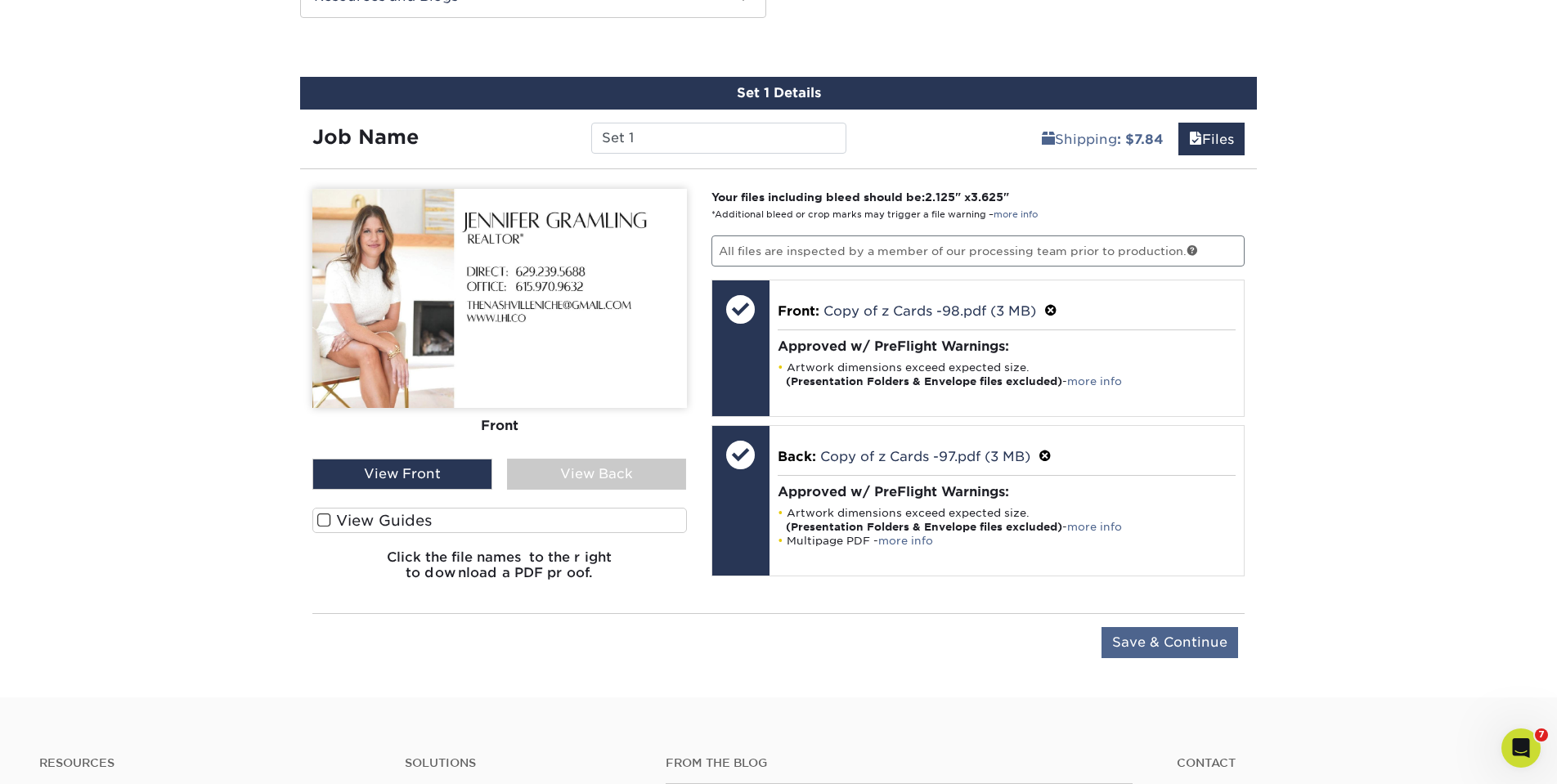
click at [1175, 633] on input "Save & Continue" at bounding box center [1169, 642] width 137 height 31
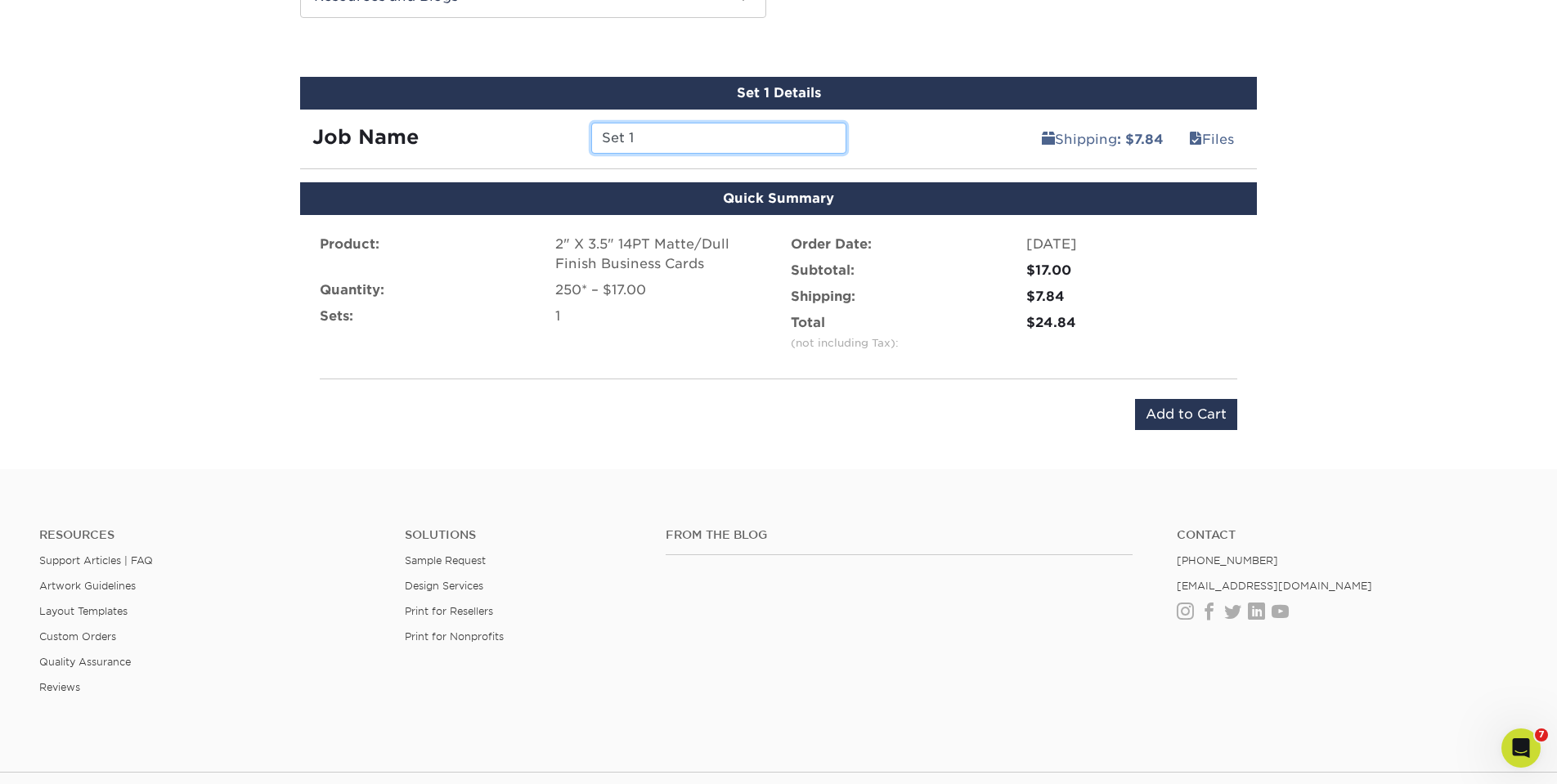
click at [639, 143] on input "Set 1" at bounding box center [718, 139] width 254 height 31
type input "S"
type input "[PERSON_NAME]"
click at [865, 160] on div "Set 1 Details Job Name Jenn Gramling Shipping : $7.84 Files You've choosen mail…" at bounding box center [778, 123] width 956 height 93
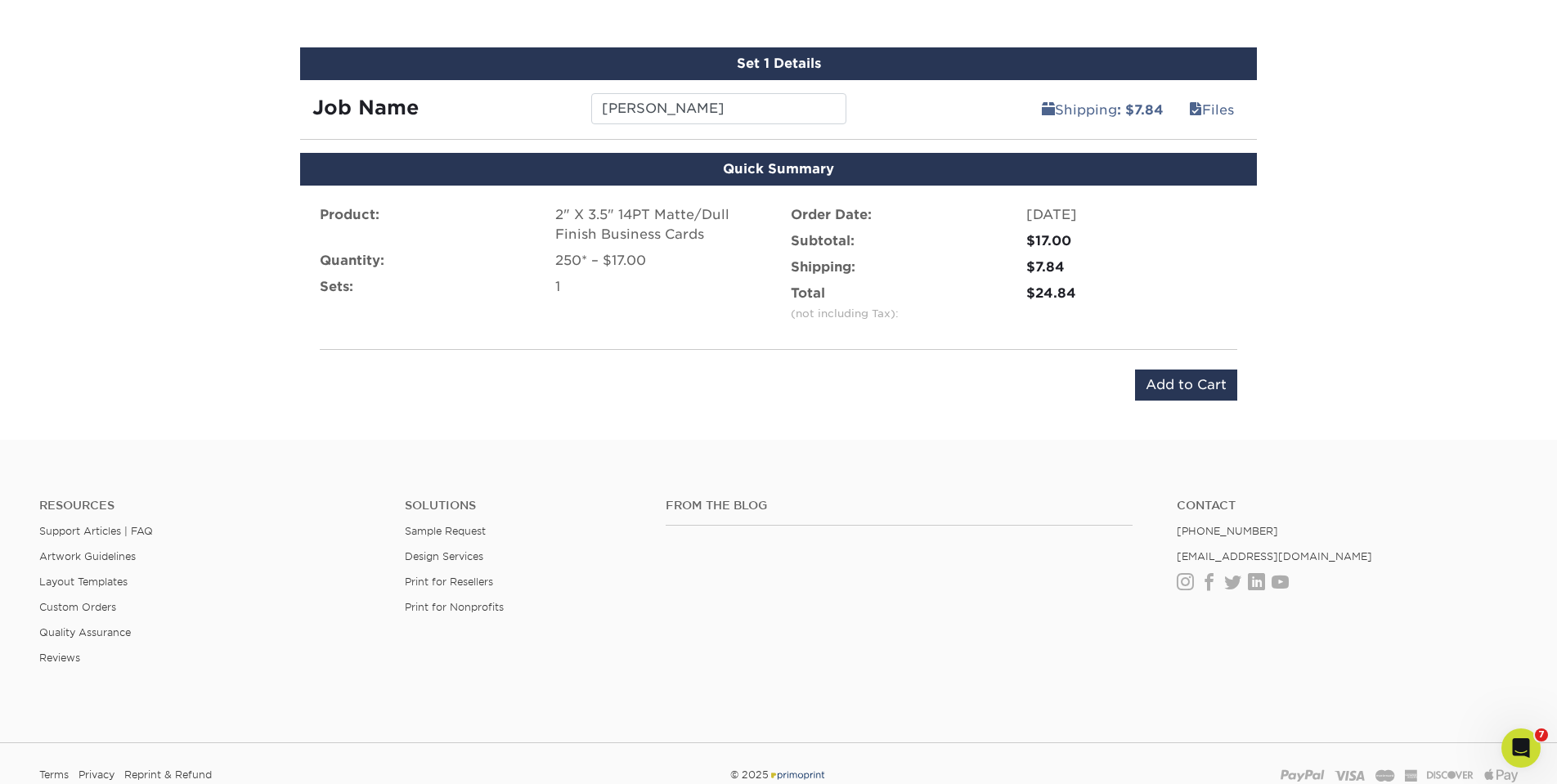
scroll to position [925, 0]
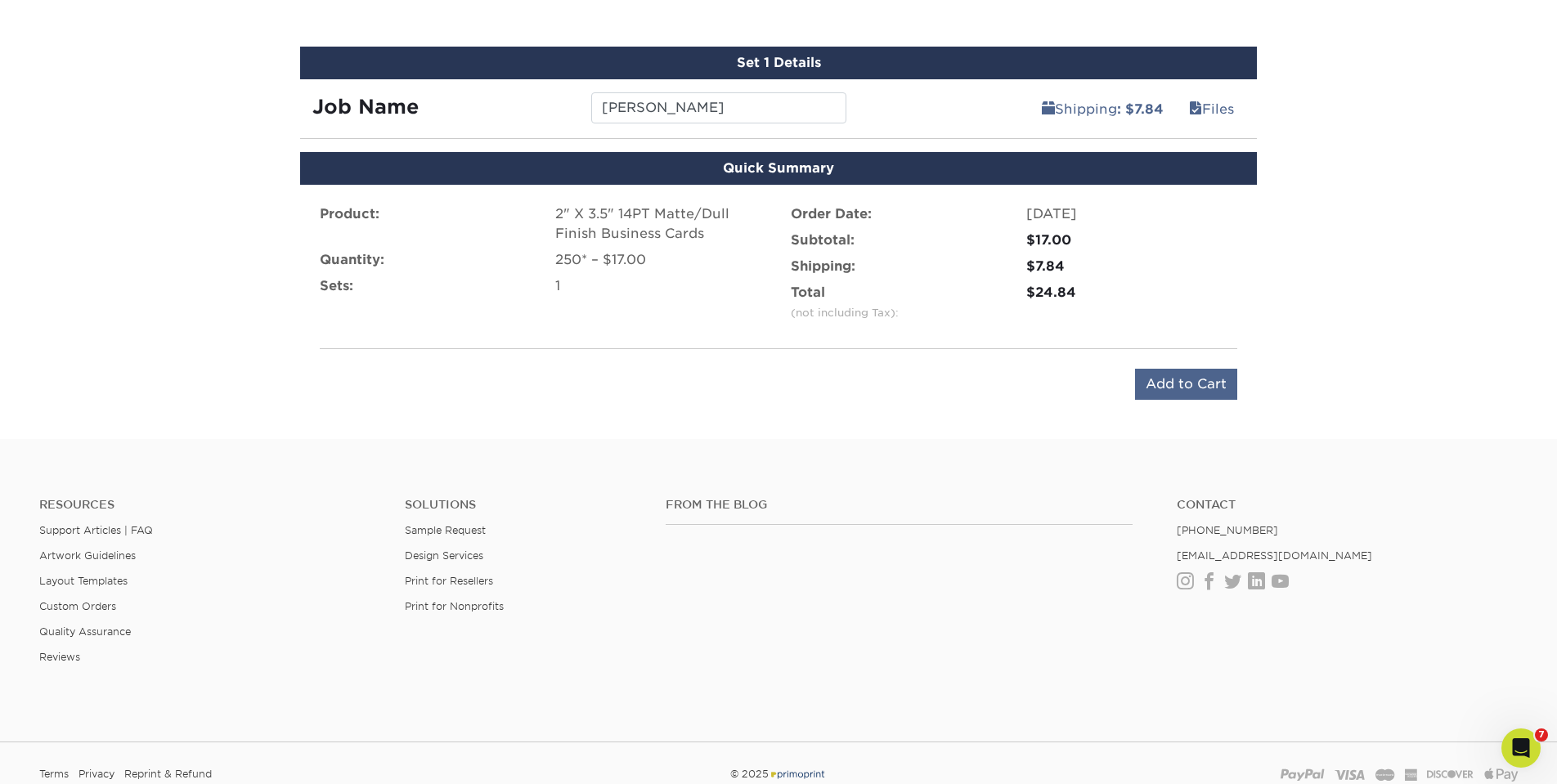
click at [1182, 384] on input "Add to Cart" at bounding box center [1186, 384] width 103 height 31
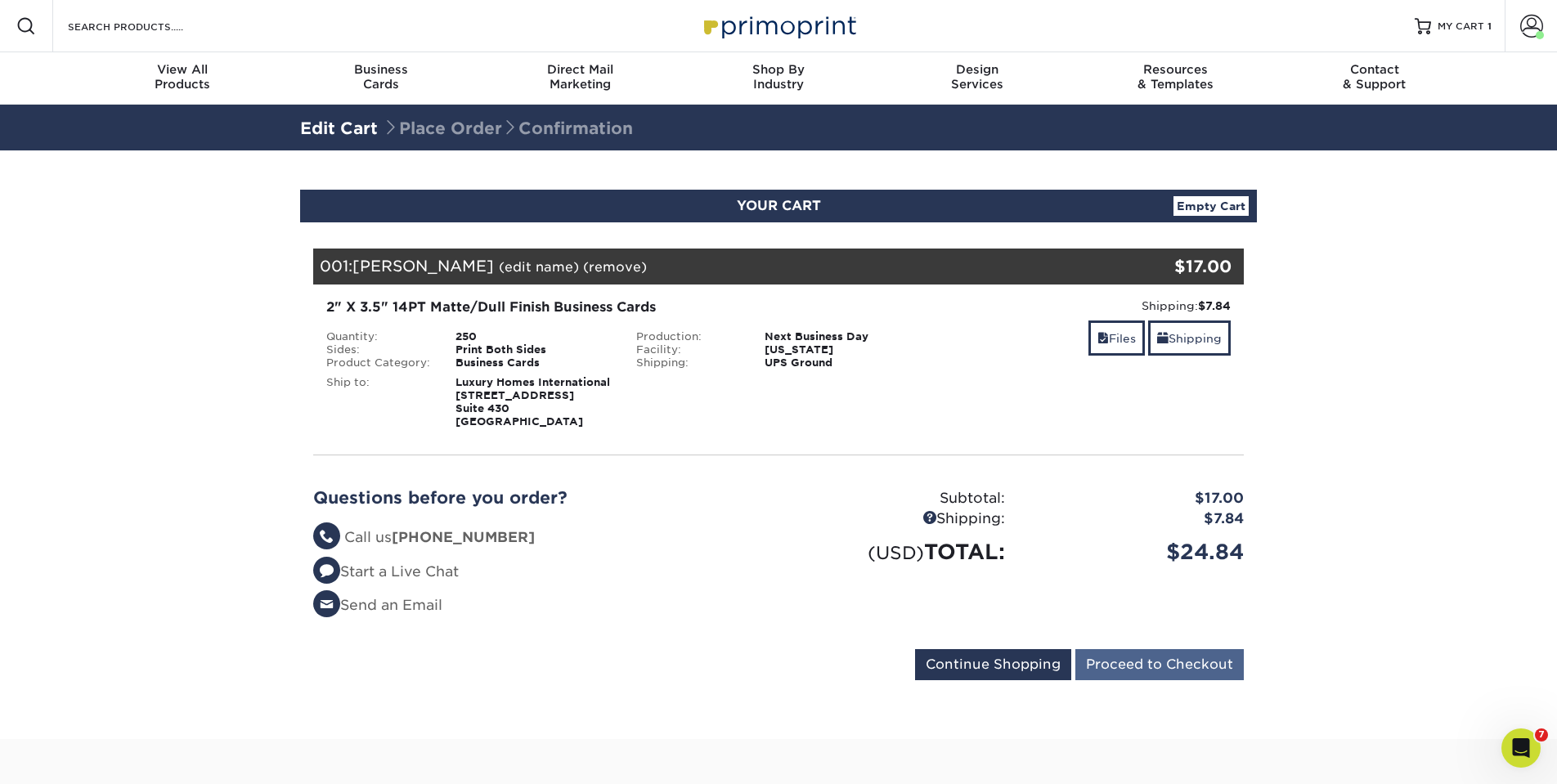
click at [1165, 662] on input "Proceed to Checkout" at bounding box center [1159, 665] width 168 height 31
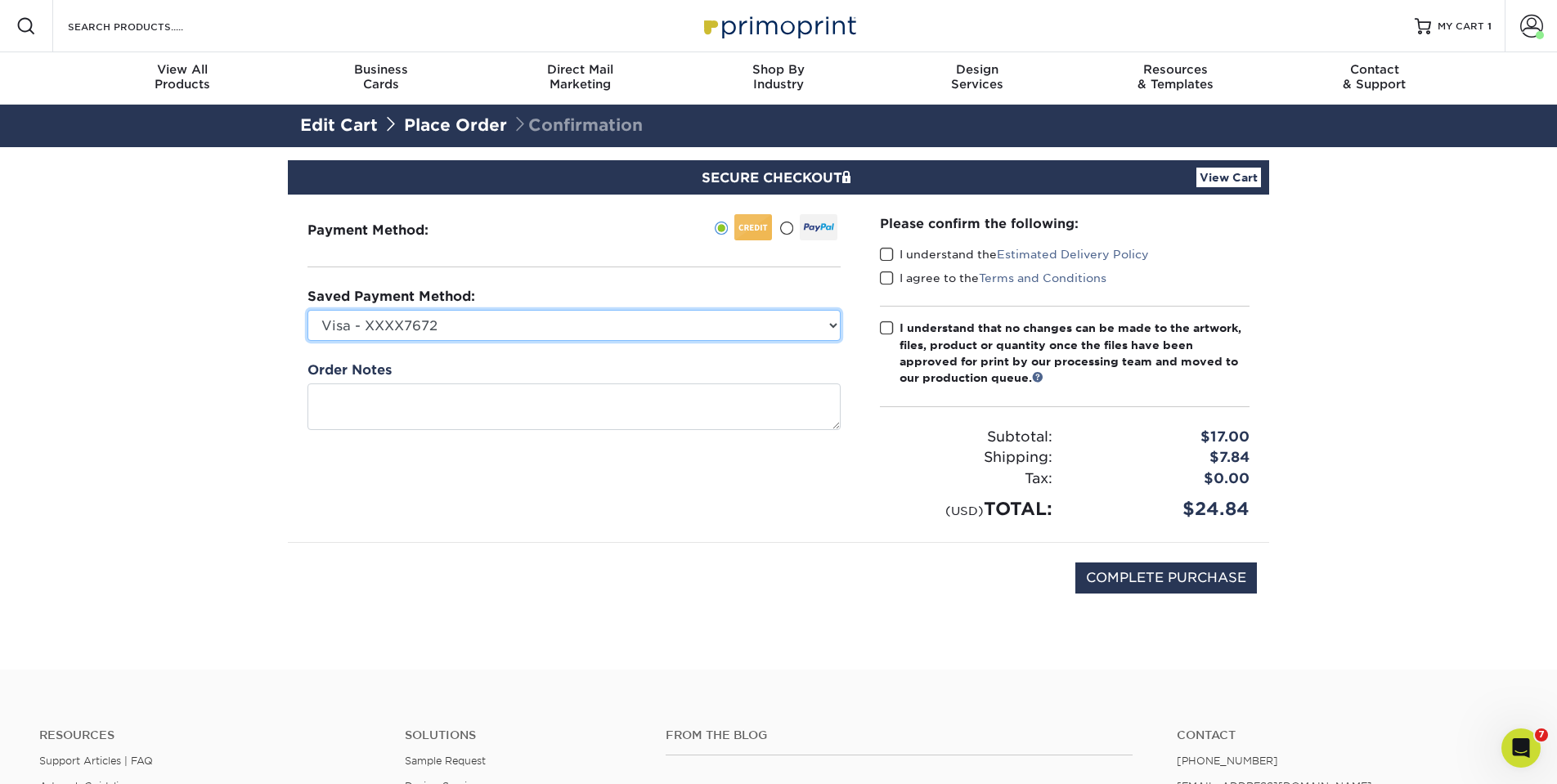
select select "72918"
click at [892, 252] on span at bounding box center [887, 255] width 14 height 16
click at [0, 0] on input "I understand the Estimated Delivery Policy" at bounding box center [0, 0] width 0 height 0
click at [890, 271] on span at bounding box center [887, 278] width 14 height 16
click at [0, 0] on input "I agree to the Terms and Conditions" at bounding box center [0, 0] width 0 height 0
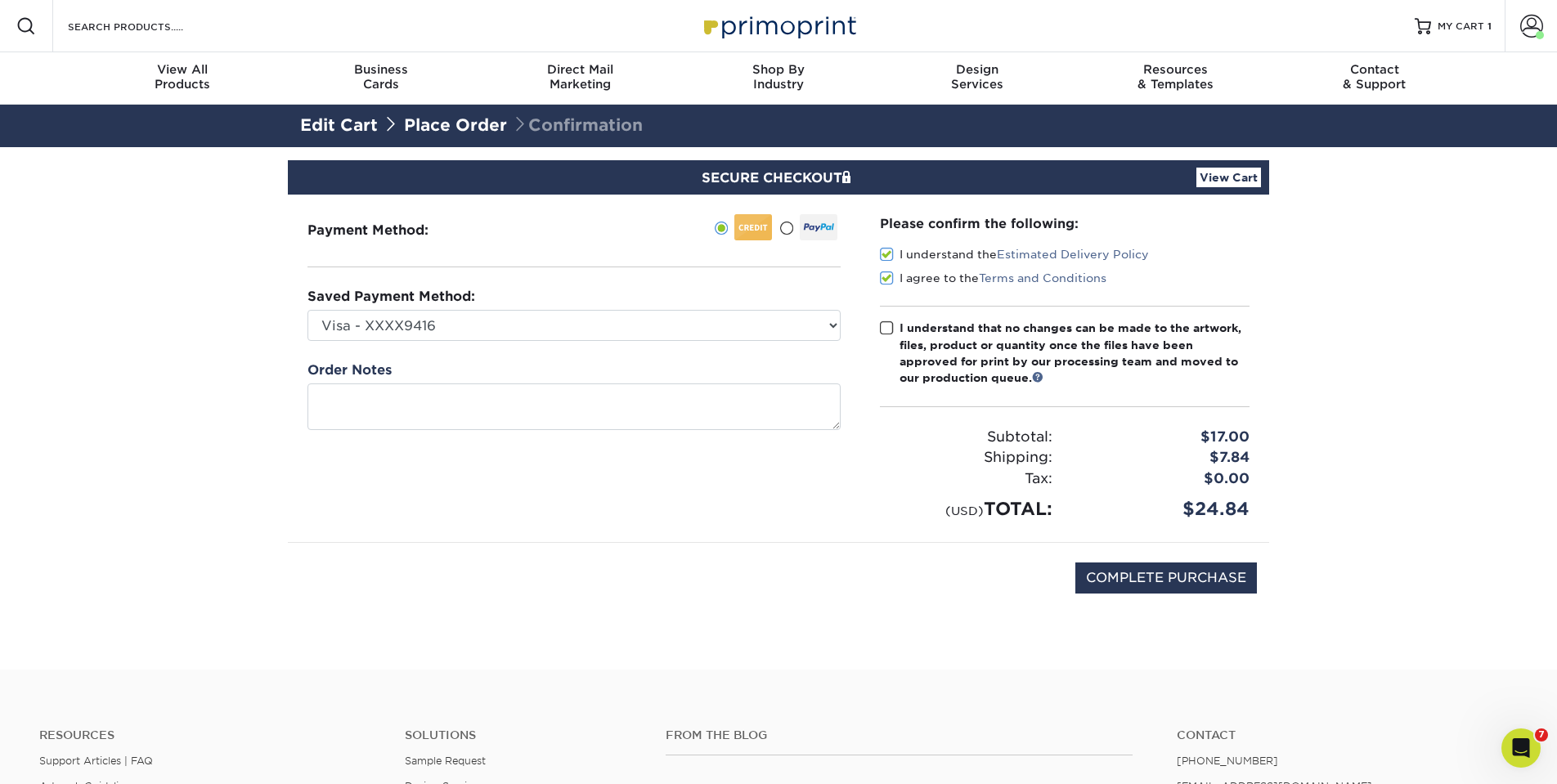
click at [892, 330] on span at bounding box center [887, 328] width 14 height 16
click at [0, 0] on input "I understand that no changes can be made to the artwork, files, product or quan…" at bounding box center [0, 0] width 0 height 0
click at [1161, 574] on input "COMPLETE PURCHASE" at bounding box center [1166, 578] width 182 height 31
type input "PROCESSING, PLEASE WAIT..."
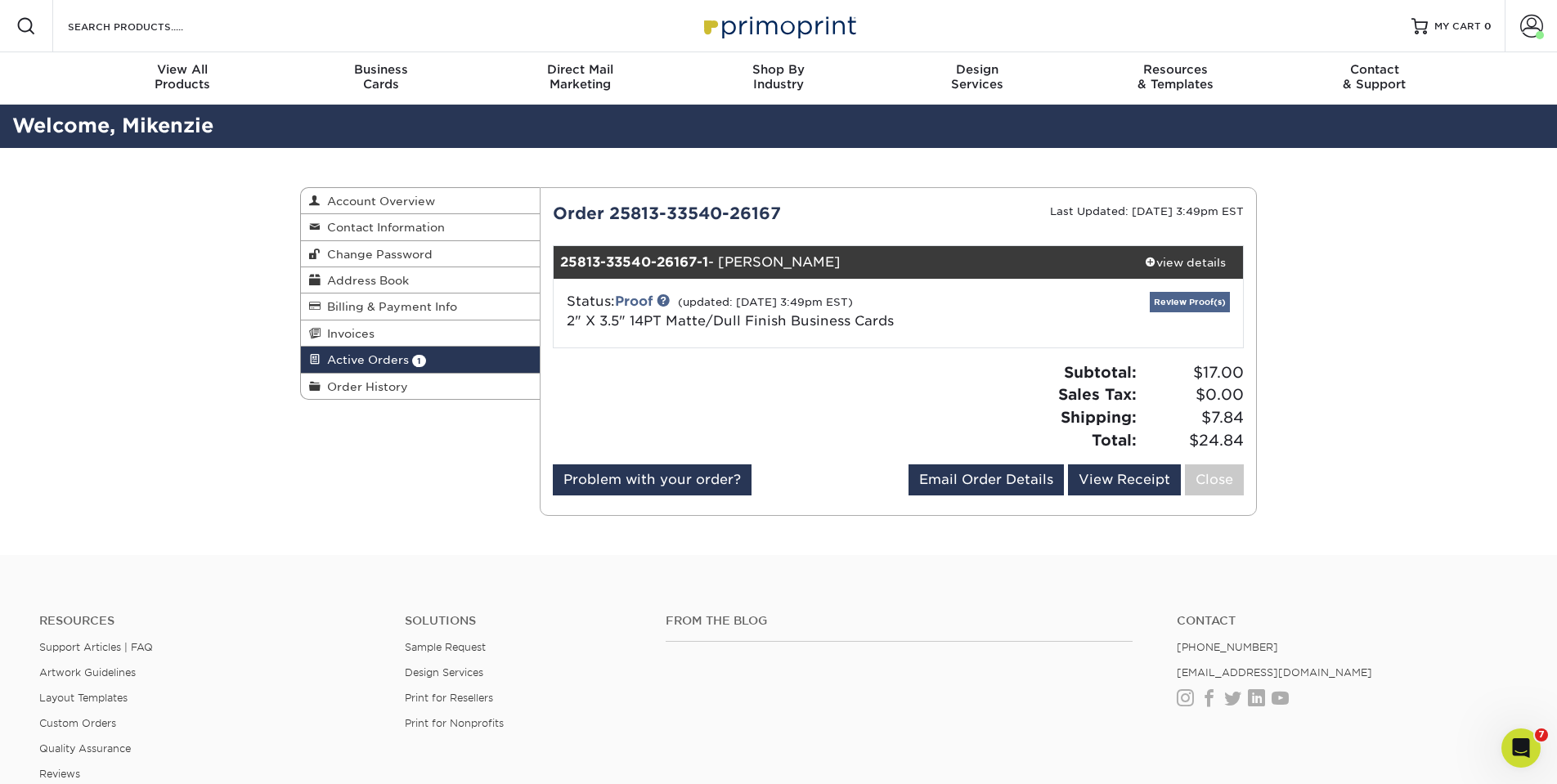
click at [1194, 299] on link "Review Proof(s)" at bounding box center [1190, 302] width 80 height 21
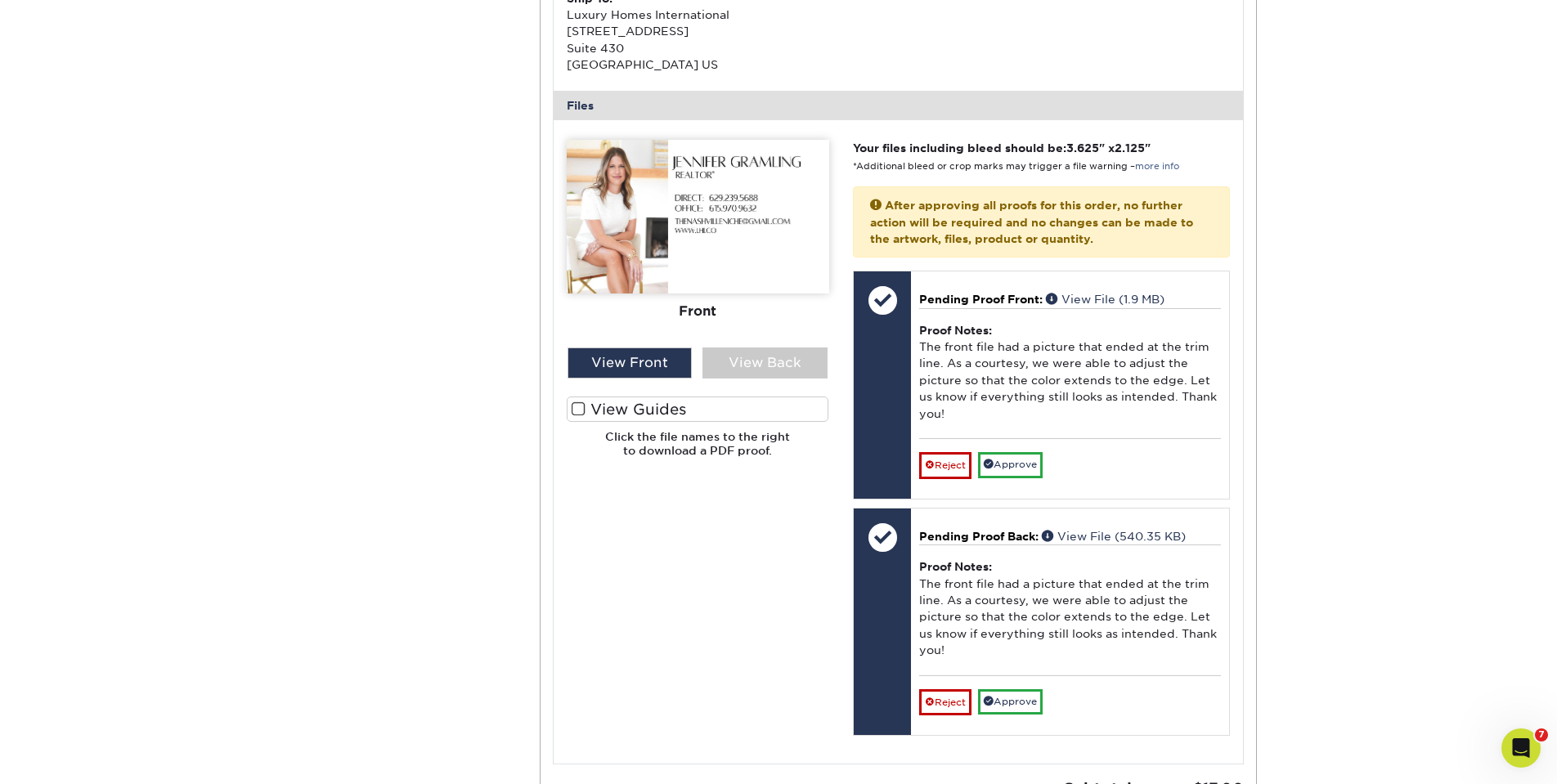
scroll to position [584, 0]
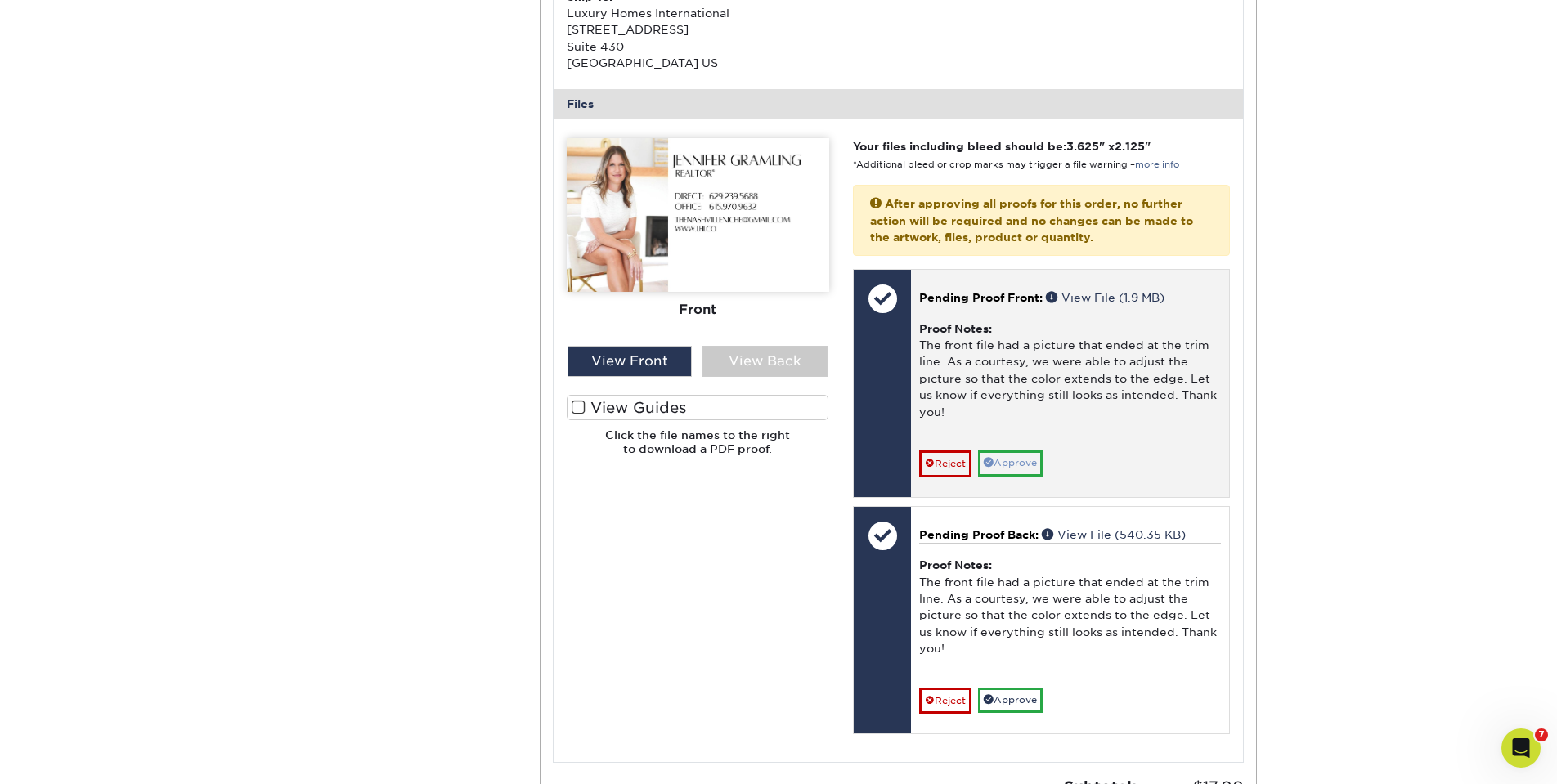
click at [1028, 451] on link "Approve" at bounding box center [1010, 463] width 64 height 25
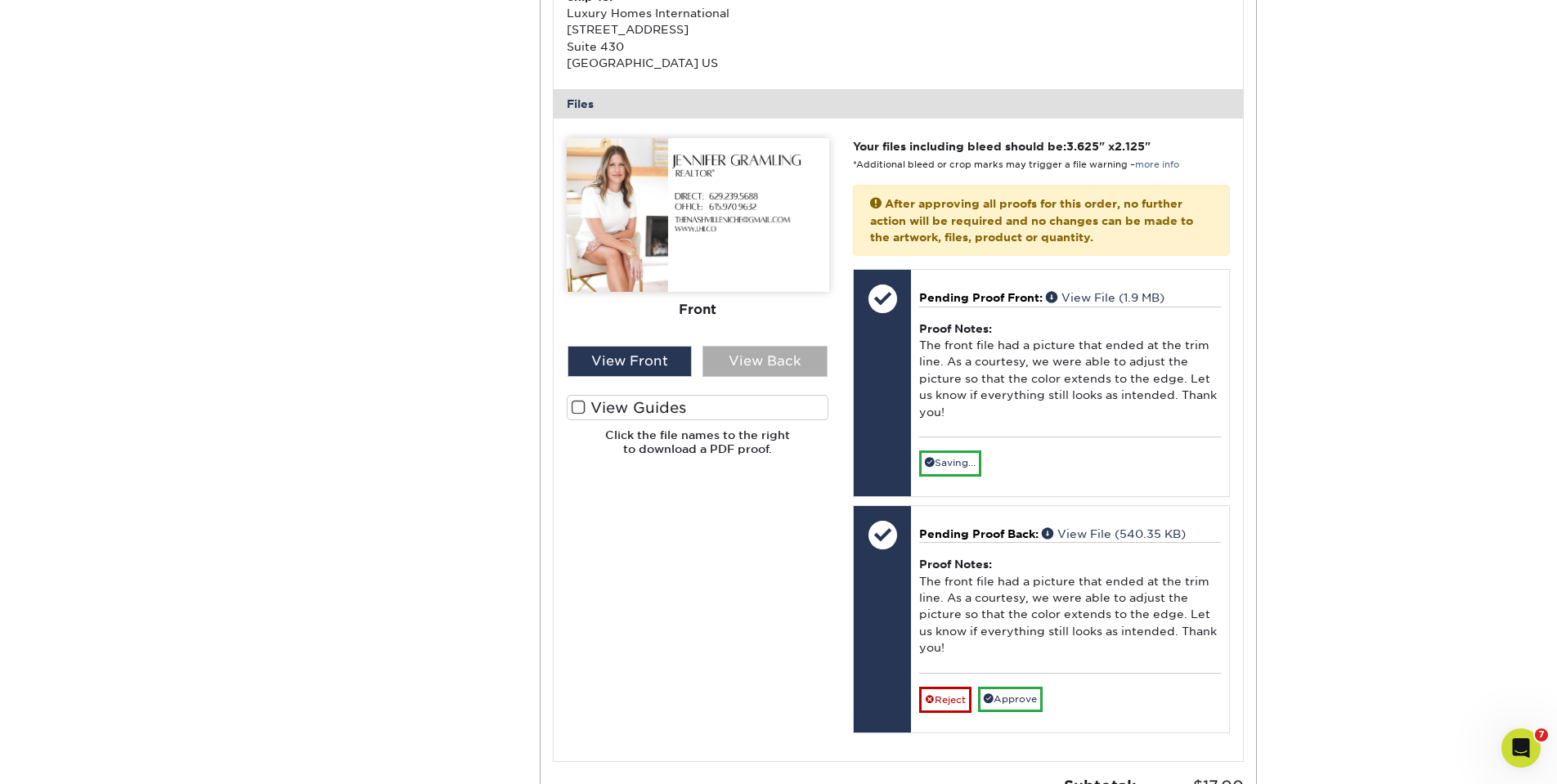
click at [730, 346] on div "View Back" at bounding box center [765, 361] width 125 height 31
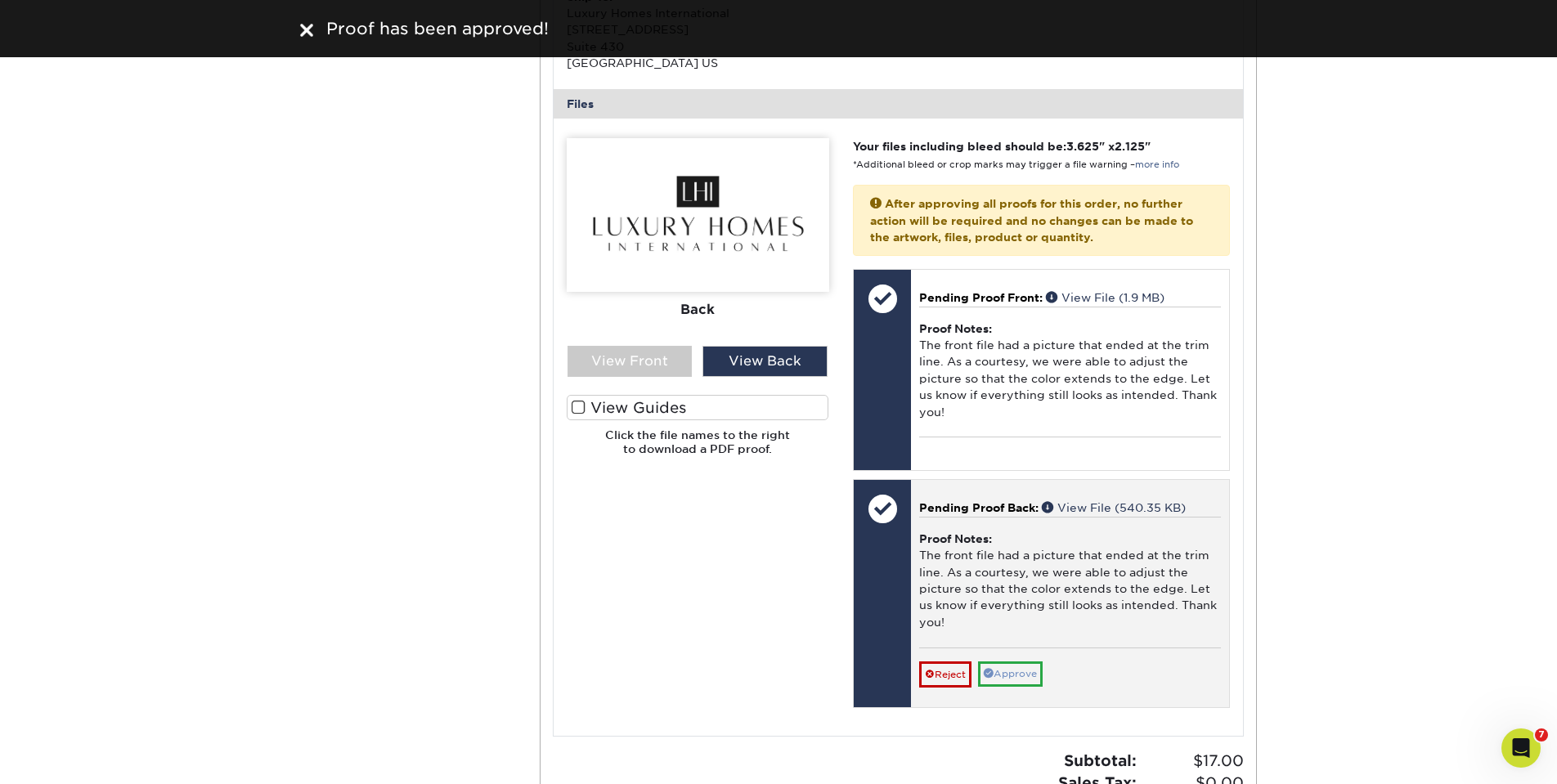
click at [1025, 661] on link "Approve" at bounding box center [1010, 674] width 64 height 25
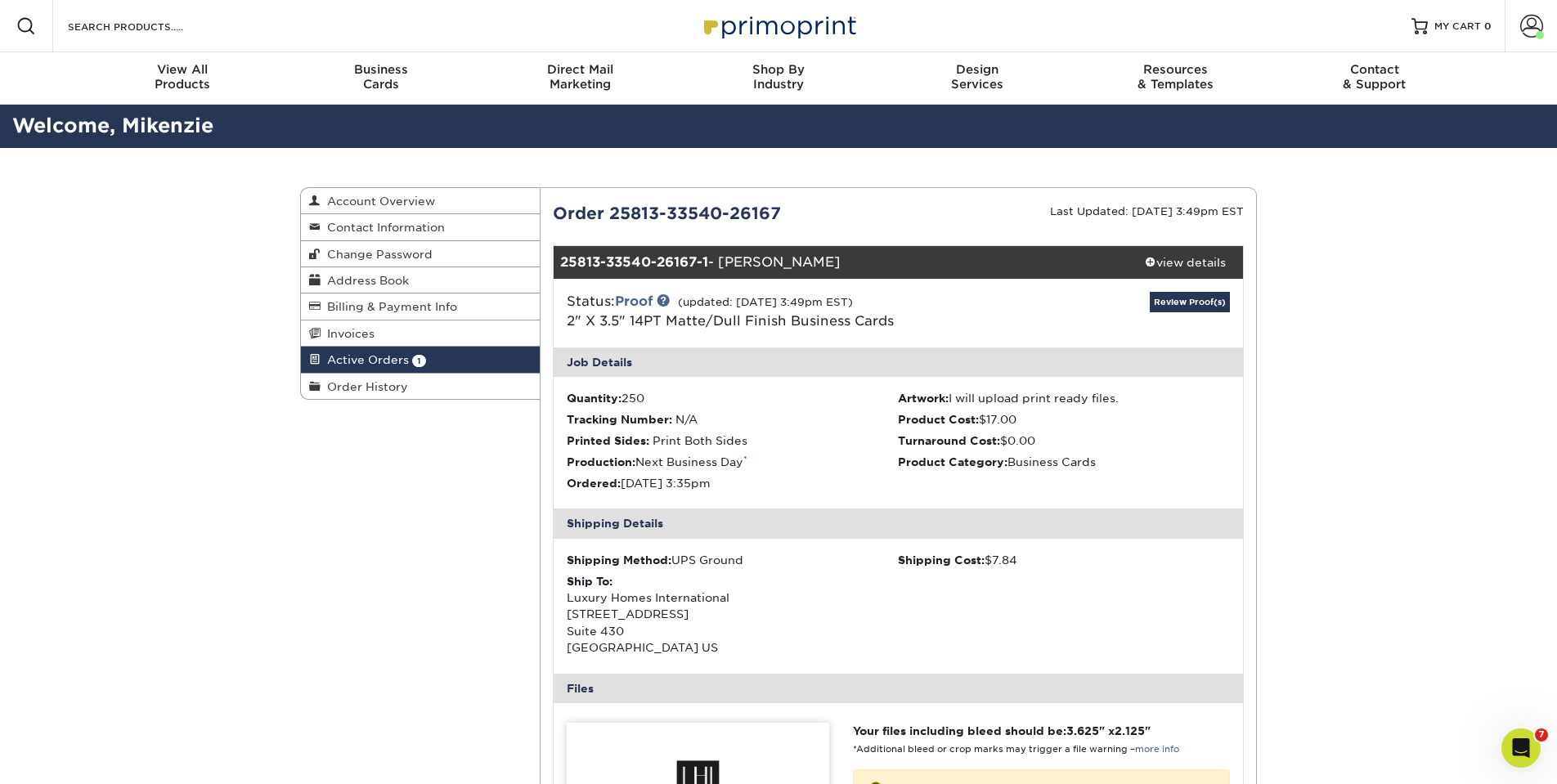
scroll to position [0, 0]
